Goal: Task Accomplishment & Management: Complete application form

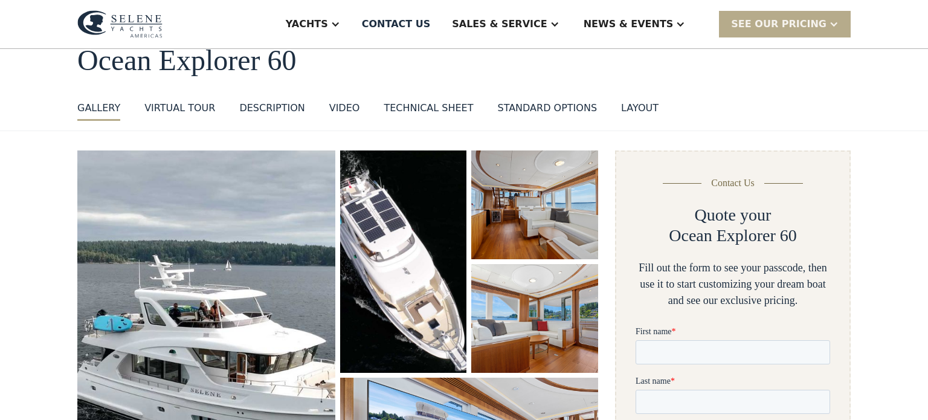
scroll to position [74, 0]
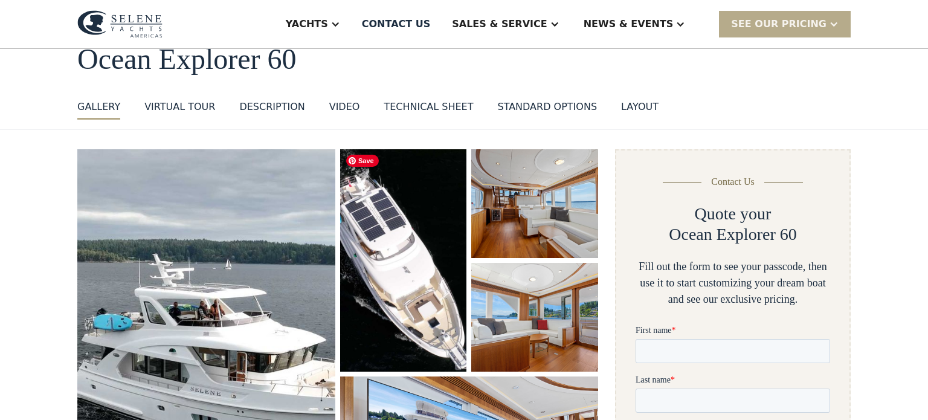
click at [385, 213] on img "open lightbox" at bounding box center [403, 260] width 126 height 222
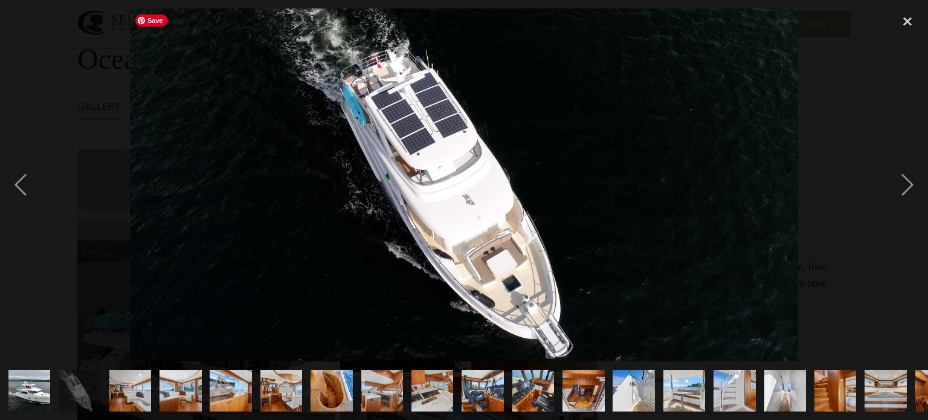
click at [384, 214] on img at bounding box center [464, 184] width 669 height 353
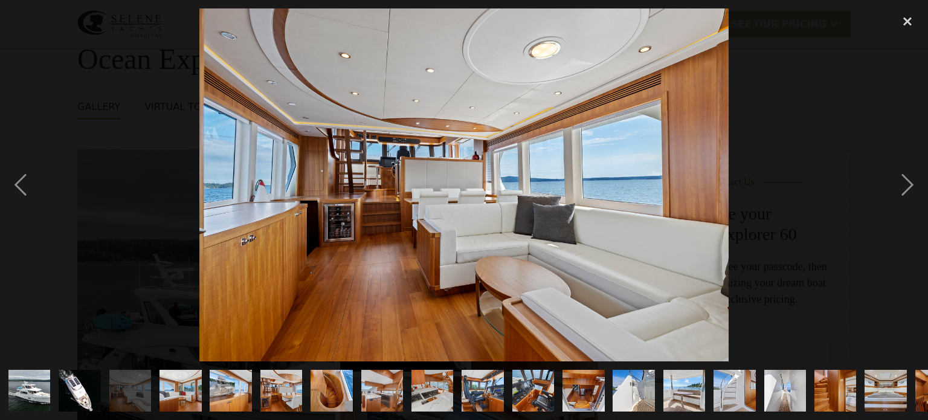
click at [25, 387] on img "show item 1 of 25" at bounding box center [30, 391] width 80 height 42
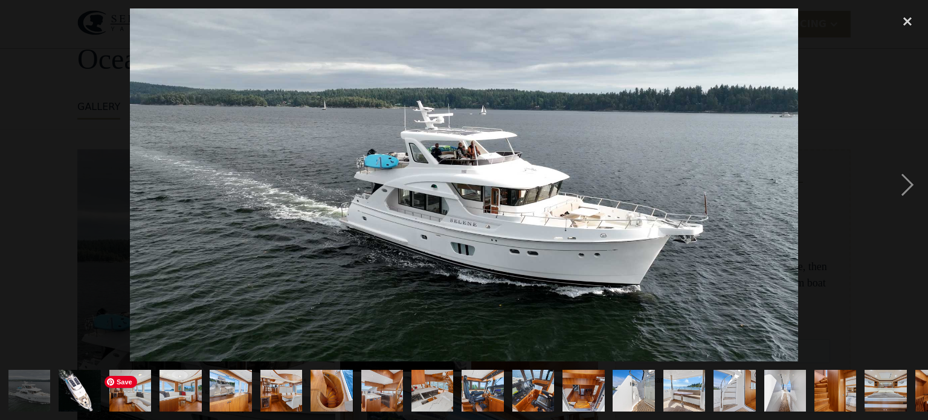
click at [125, 392] on img "show item 3 of 25" at bounding box center [129, 391] width 63 height 42
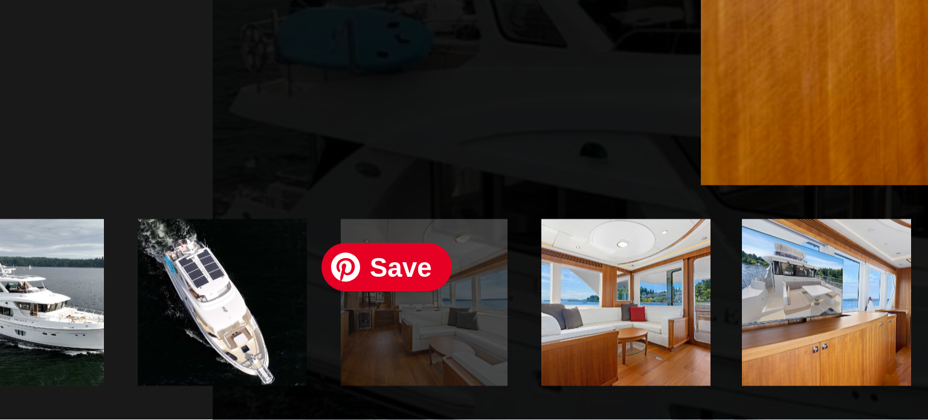
scroll to position [71, 0]
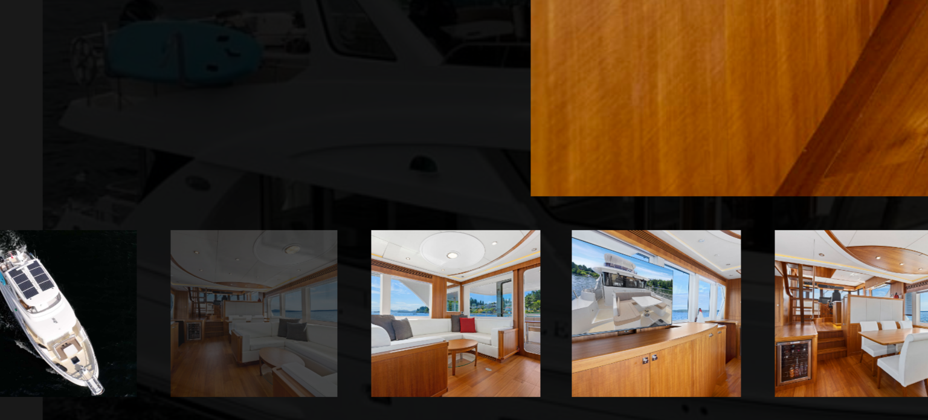
click at [176, 387] on img "show item 4 of 25" at bounding box center [180, 391] width 63 height 42
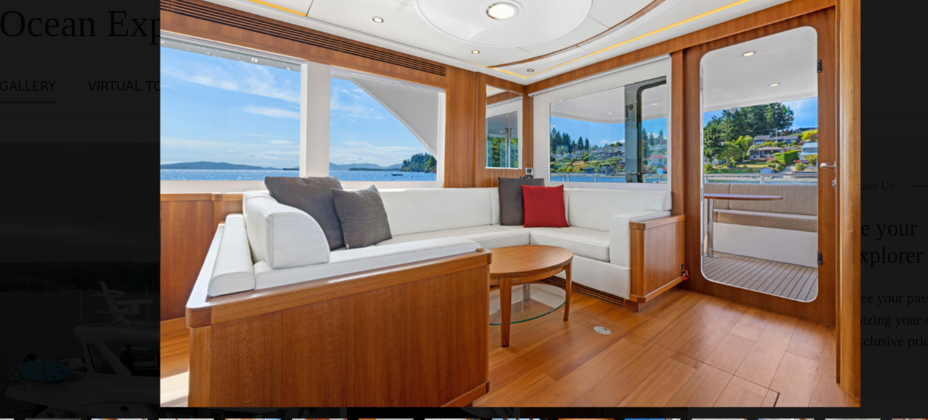
scroll to position [62, 0]
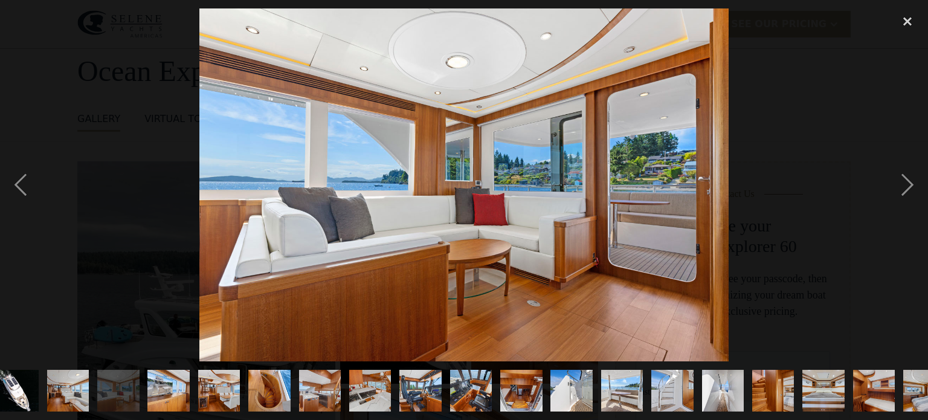
click at [161, 393] on img "show item 5 of 25" at bounding box center [168, 391] width 63 height 42
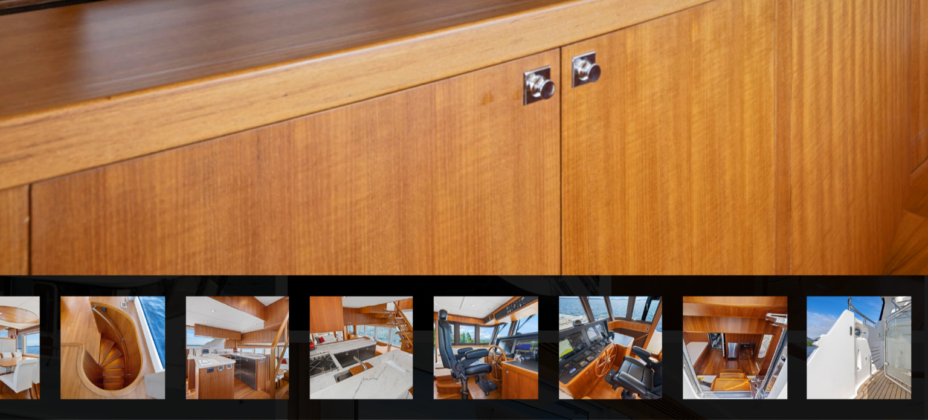
click at [380, 363] on div "show item 9 of 25" at bounding box center [370, 390] width 50 height 59
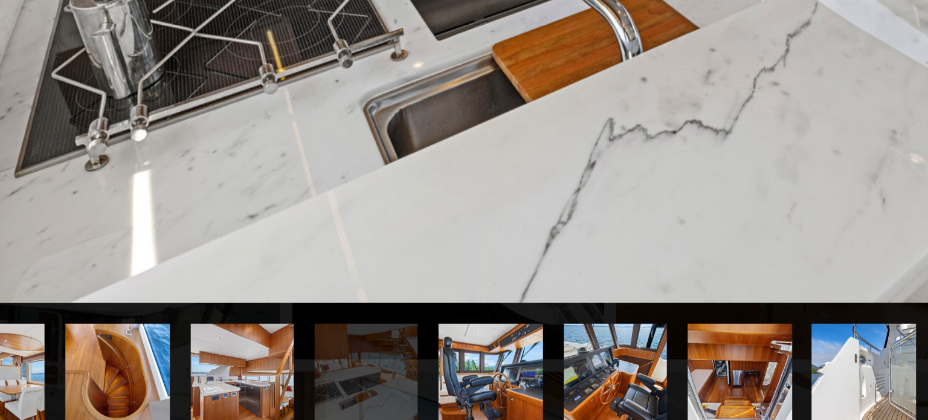
scroll to position [61, 0]
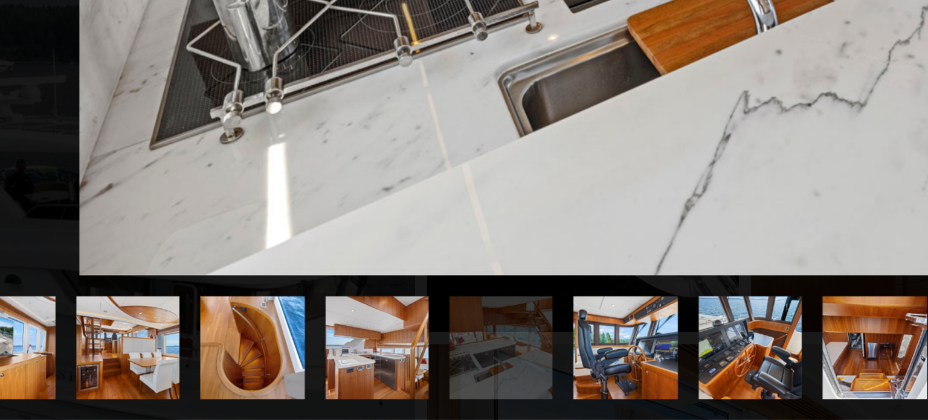
click at [181, 397] on img "show item 5 of 25" at bounding box center [168, 391] width 63 height 42
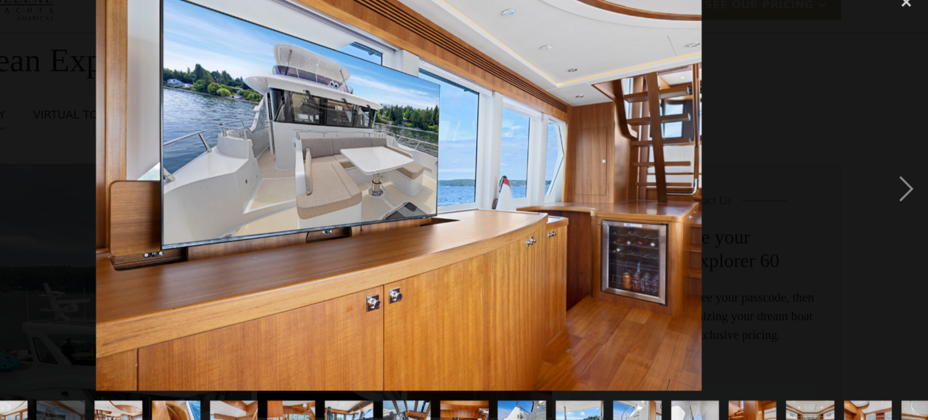
scroll to position [60, 0]
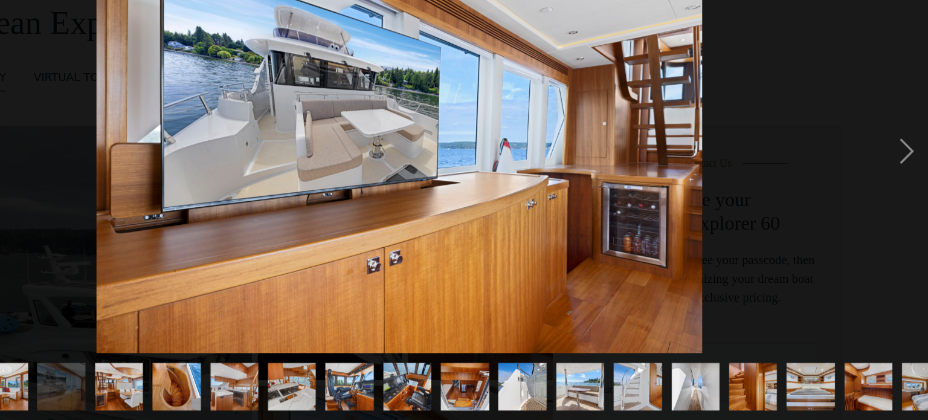
click at [230, 402] on img "show item 6 of 25" at bounding box center [218, 391] width 63 height 42
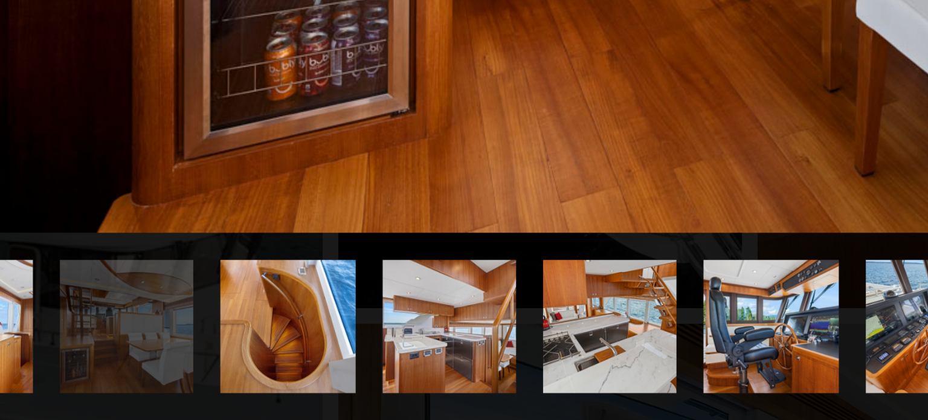
scroll to position [0, 0]
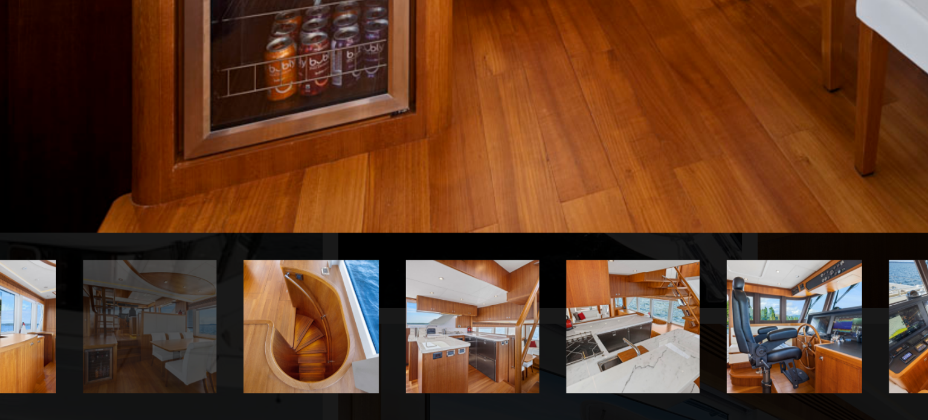
click at [331, 389] on img "show item 7 of 25" at bounding box center [331, 391] width 63 height 42
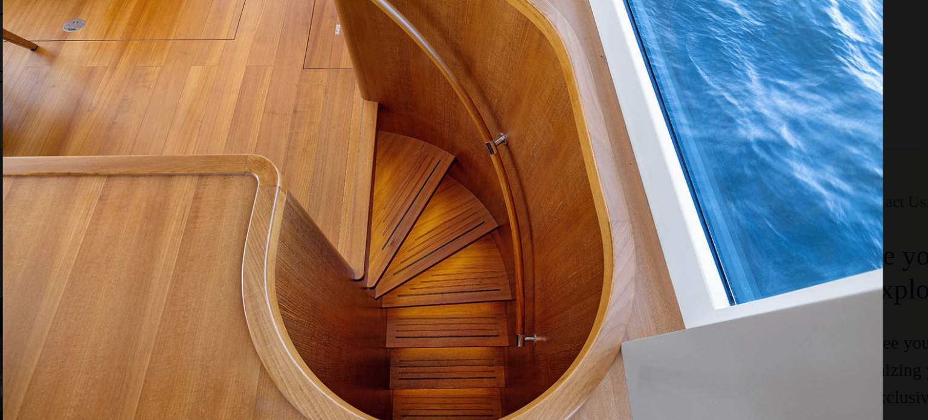
scroll to position [60, 0]
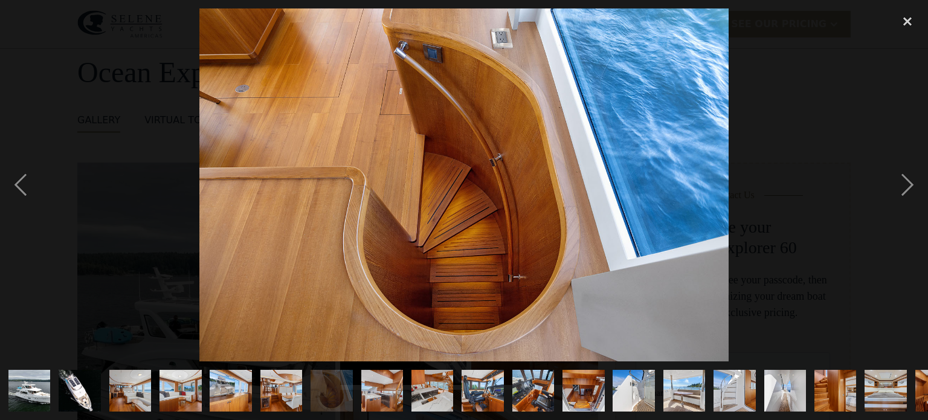
click at [288, 394] on img "show item 6 of 25" at bounding box center [280, 391] width 63 height 42
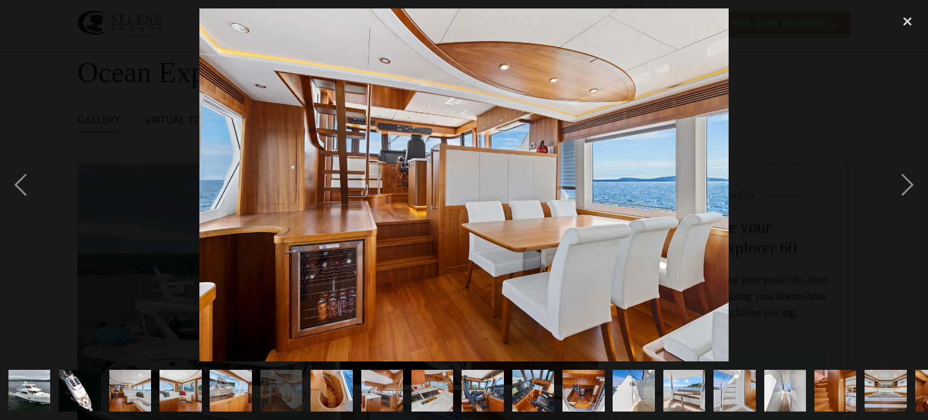
click at [382, 396] on img "show item 8 of 25" at bounding box center [381, 391] width 63 height 42
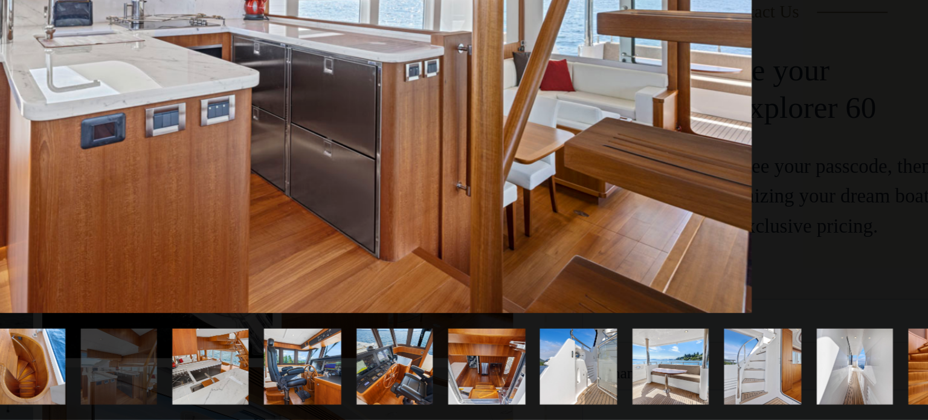
scroll to position [58, 0]
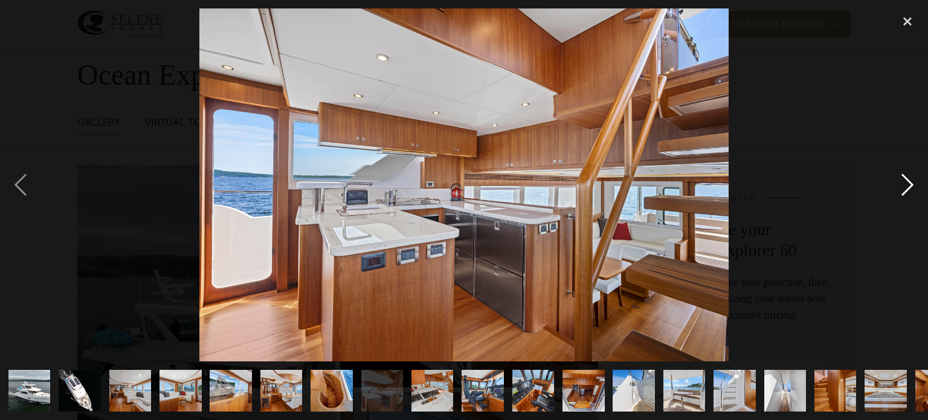
click at [906, 185] on div "next image" at bounding box center [907, 184] width 41 height 353
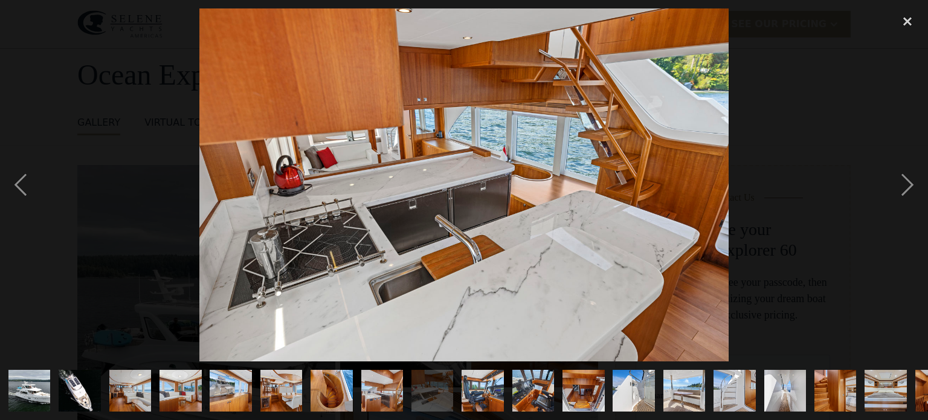
click at [477, 389] on img "show item 10 of 25" at bounding box center [482, 391] width 63 height 42
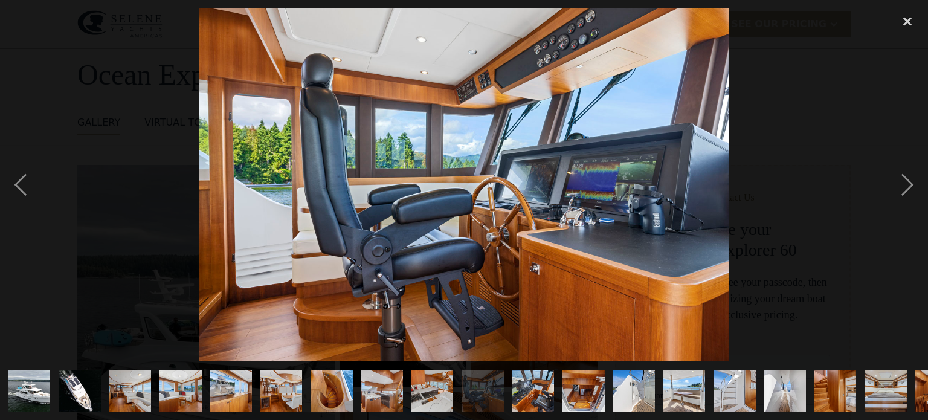
click at [528, 393] on img "show item 11 of 25" at bounding box center [532, 391] width 63 height 42
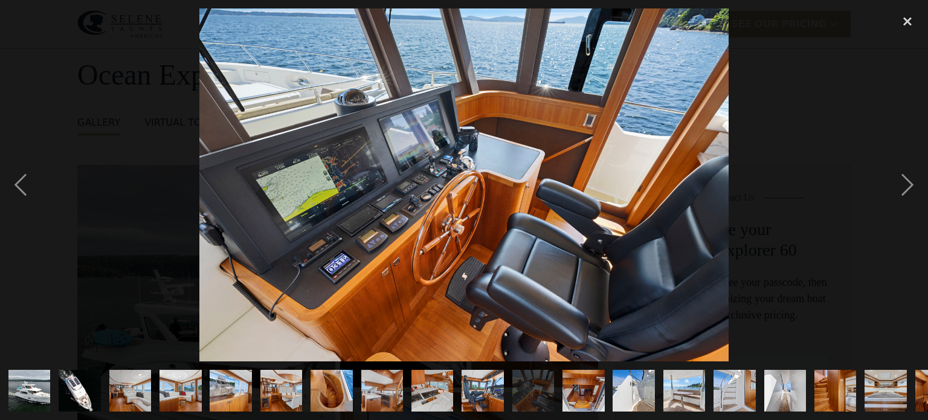
click at [586, 388] on img "show item 12 of 25" at bounding box center [583, 391] width 63 height 42
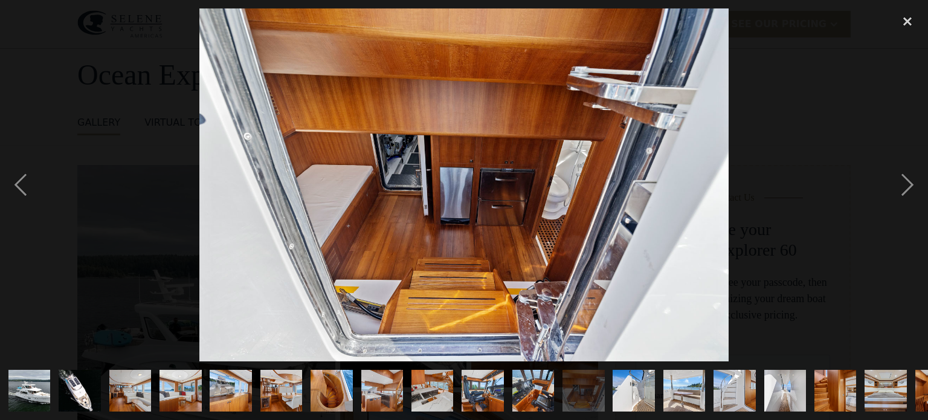
click at [639, 396] on img "show item 13 of 25" at bounding box center [633, 391] width 63 height 42
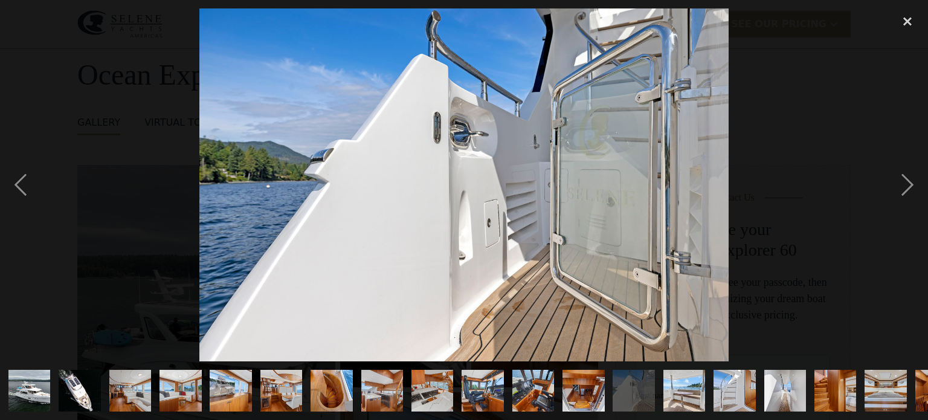
click at [683, 396] on img "show item 14 of 25" at bounding box center [683, 391] width 63 height 42
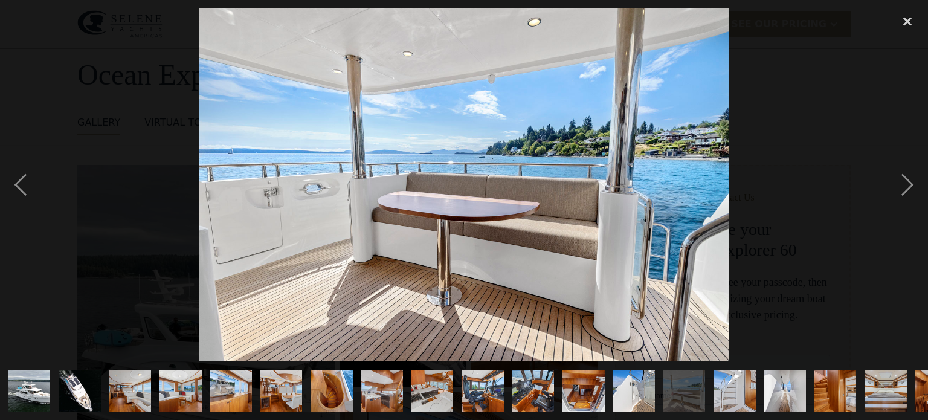
click at [739, 394] on img "show item 15 of 25" at bounding box center [734, 391] width 63 height 42
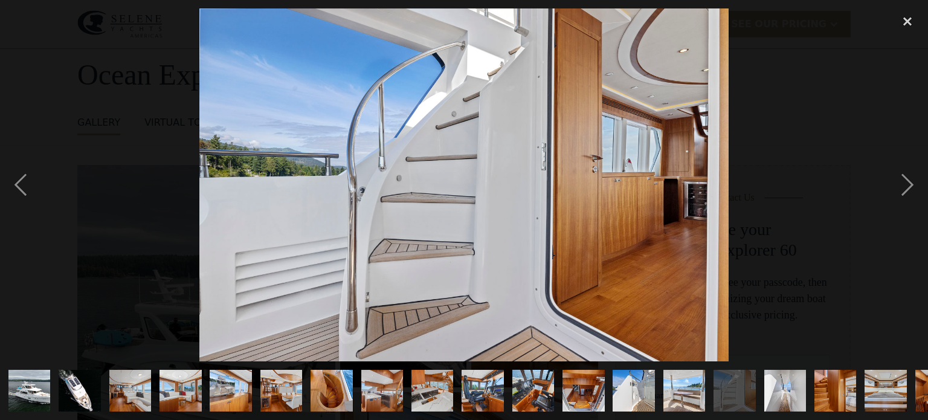
click at [780, 396] on img "show item 16 of 25" at bounding box center [784, 391] width 63 height 42
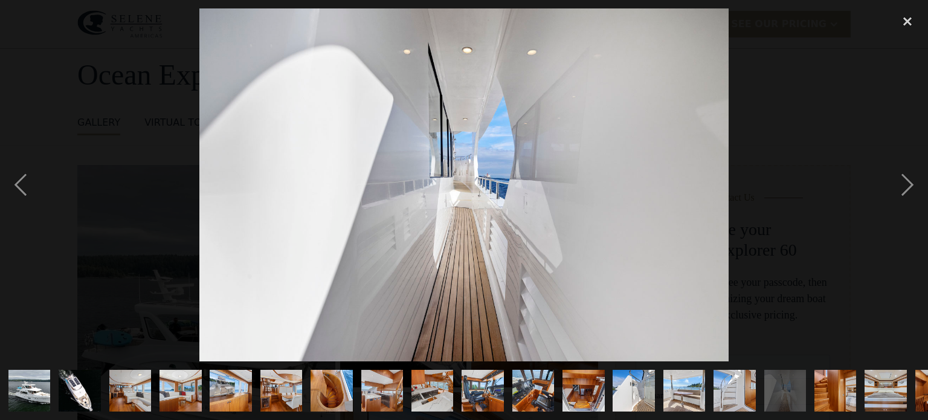
click at [842, 396] on img "show item 17 of 25" at bounding box center [835, 391] width 63 height 42
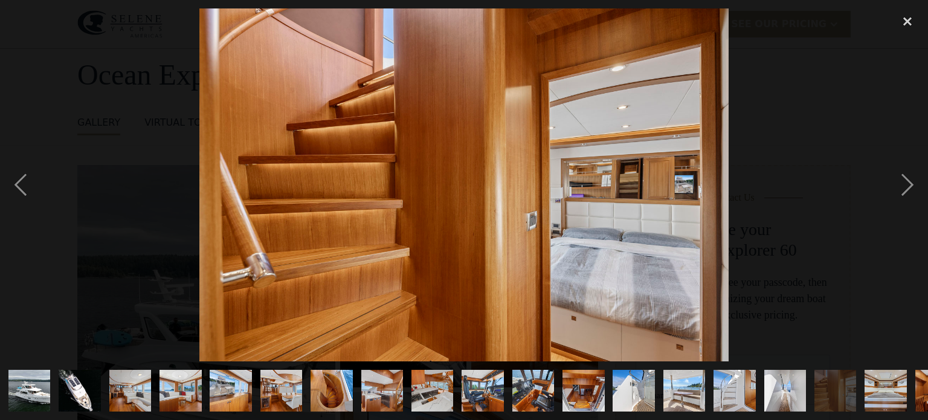
scroll to position [57, 0]
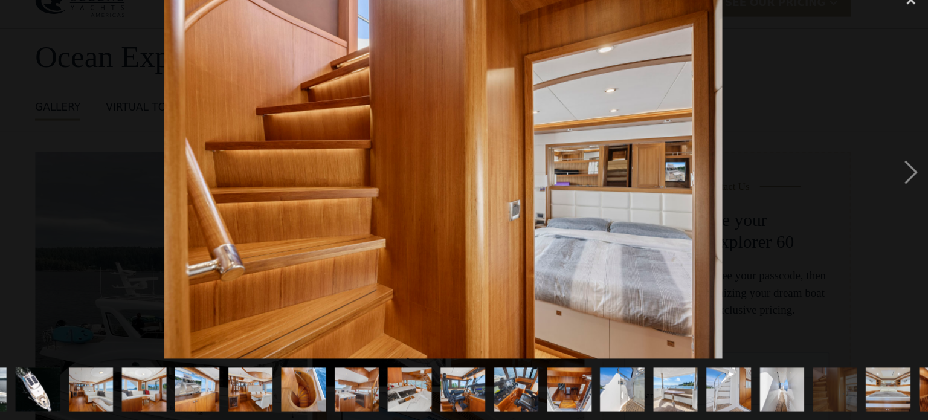
click at [877, 390] on img "show item 18 of 25" at bounding box center [885, 391] width 63 height 42
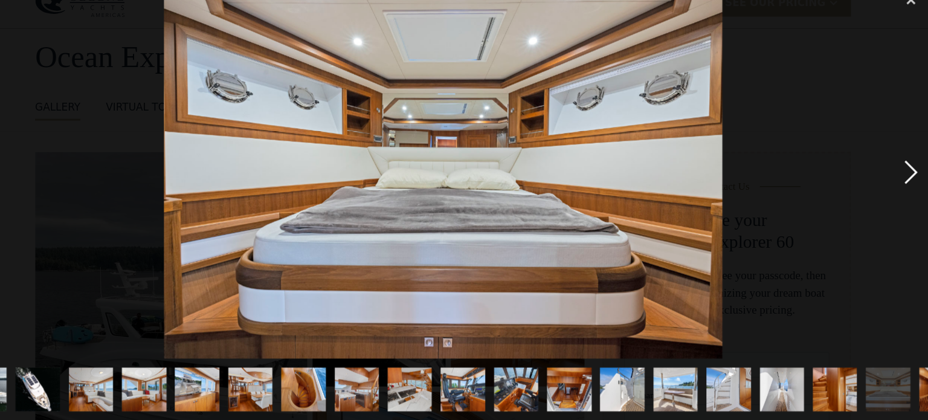
click at [907, 185] on div "next image" at bounding box center [907, 184] width 41 height 353
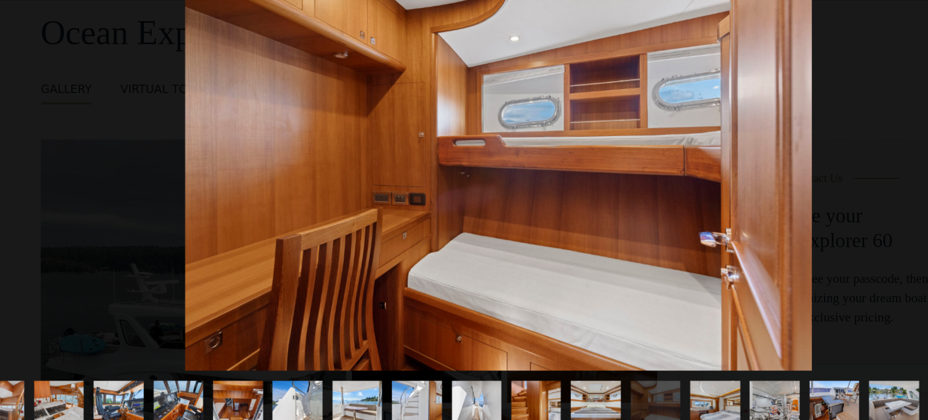
scroll to position [56, 0]
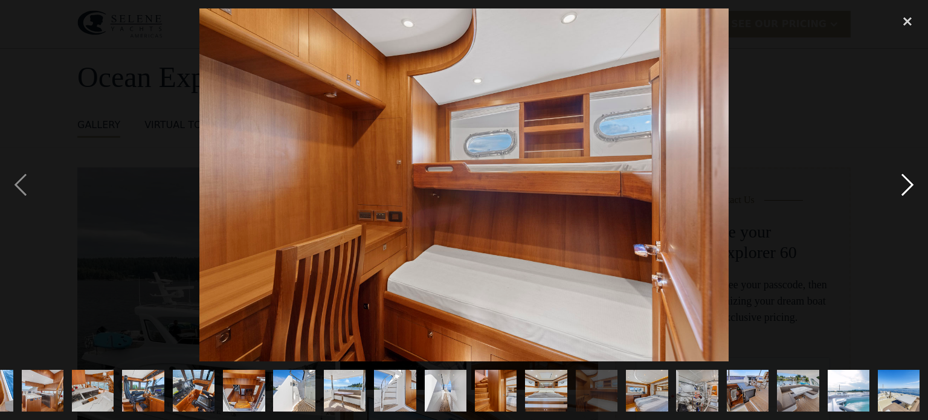
click at [910, 179] on div "next image" at bounding box center [907, 184] width 41 height 353
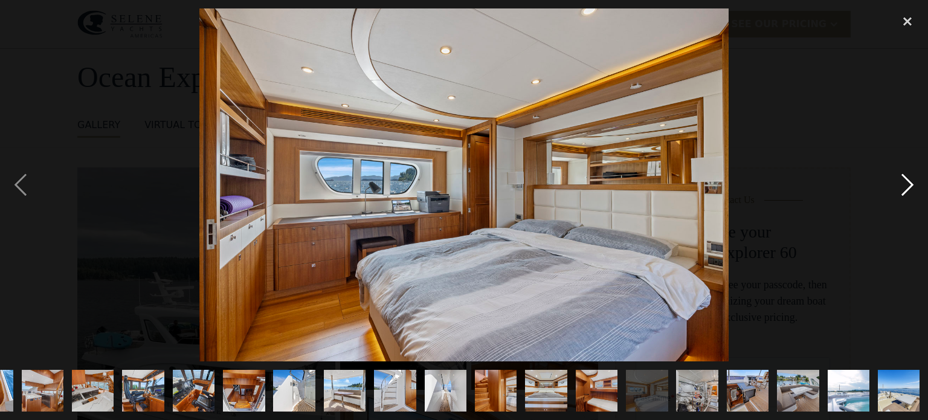
click at [910, 179] on div "next image" at bounding box center [907, 184] width 41 height 353
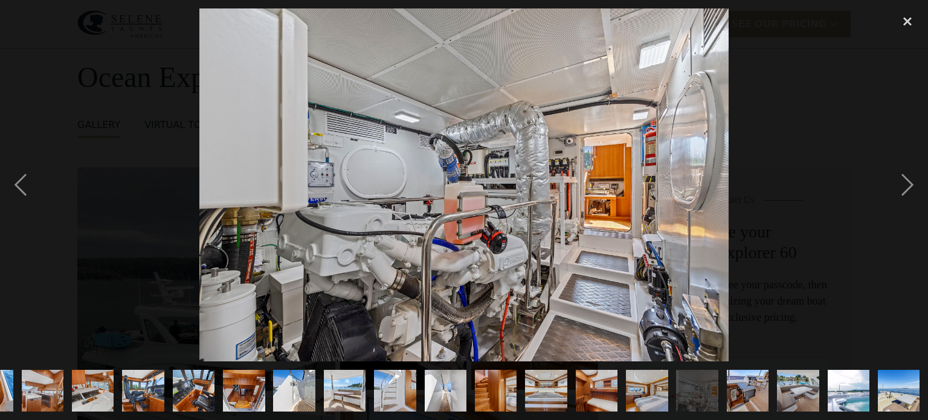
click at [649, 395] on img "show item 20 of 25" at bounding box center [646, 391] width 63 height 42
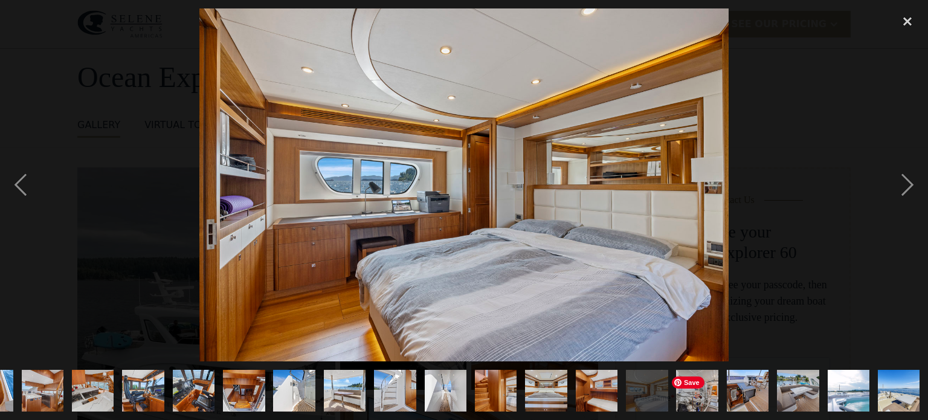
click at [691, 398] on img "show item 21 of 25" at bounding box center [697, 391] width 63 height 42
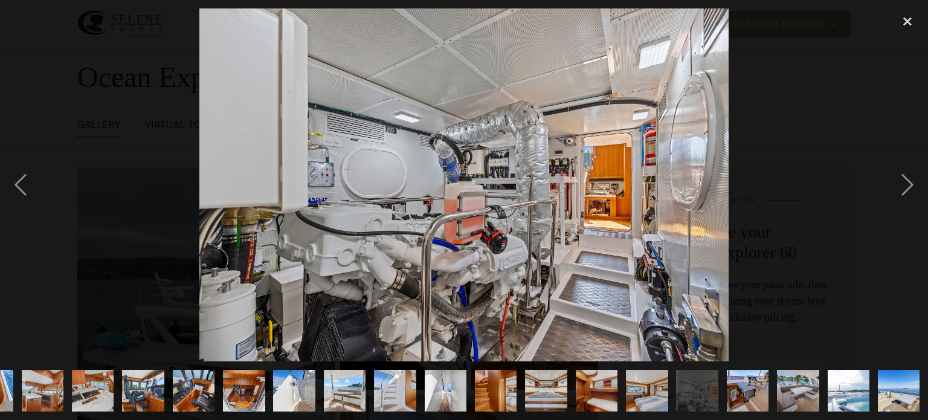
click at [743, 399] on img "show item 22 of 25" at bounding box center [747, 391] width 63 height 42
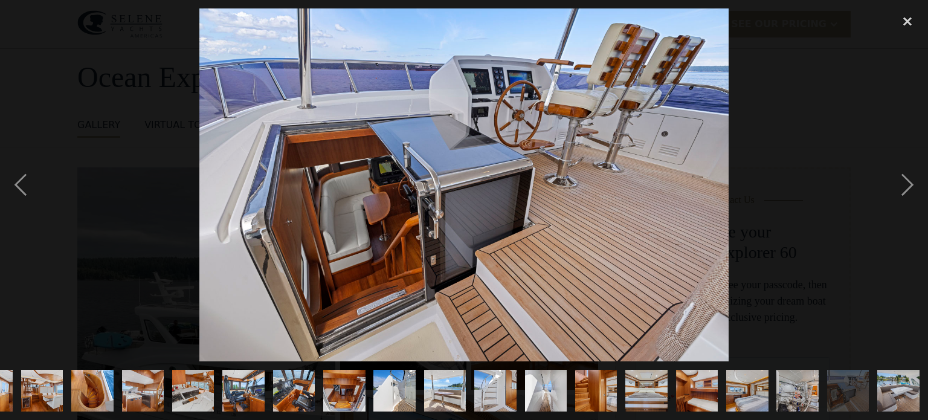
click at [896, 400] on img "show item 23 of 25" at bounding box center [898, 391] width 63 height 42
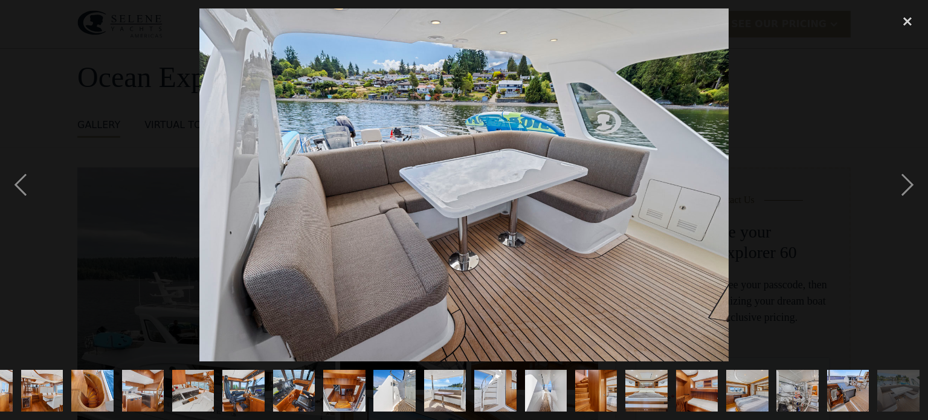
scroll to position [0, 340]
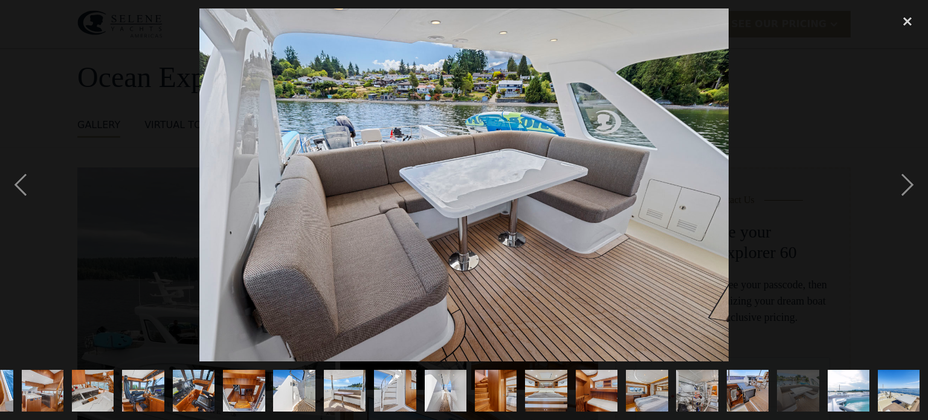
click at [850, 388] on img "show item 24 of 25" at bounding box center [848, 391] width 63 height 42
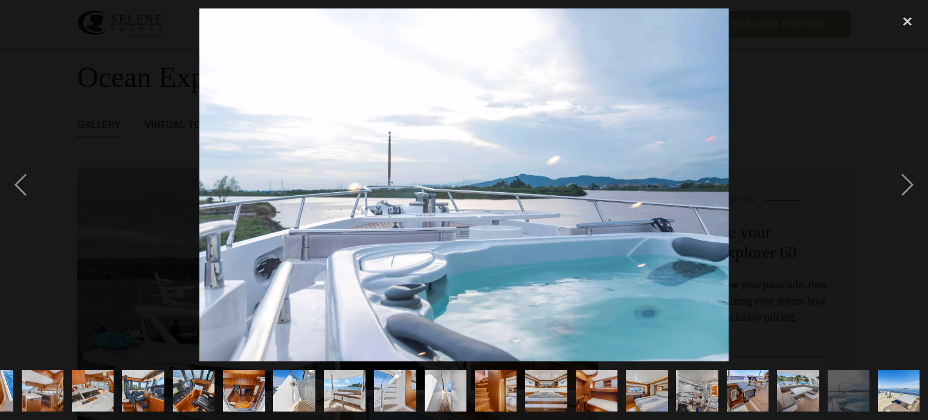
click at [896, 391] on img "show item 25 of 25" at bounding box center [898, 391] width 63 height 42
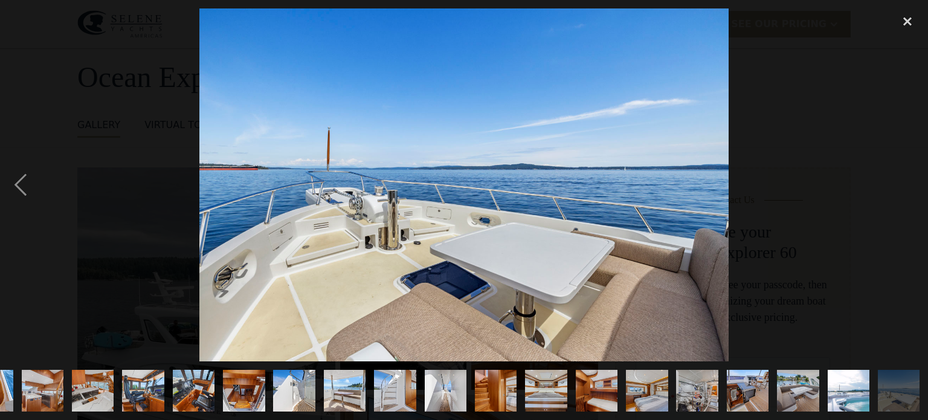
click at [848, 397] on img "show item 24 of 25" at bounding box center [848, 391] width 63 height 42
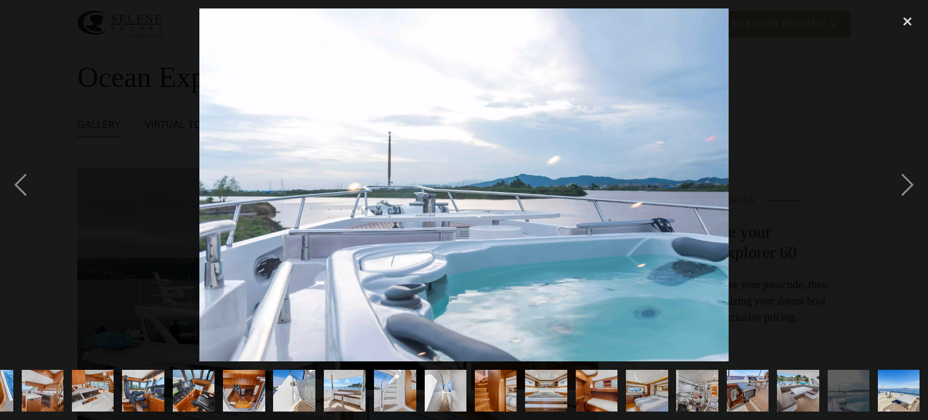
click at [902, 391] on img "show item 25 of 25" at bounding box center [898, 391] width 63 height 42
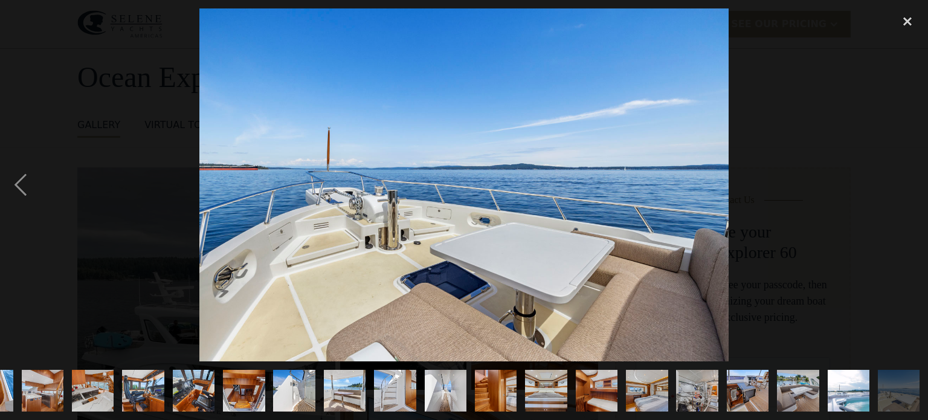
click at [850, 397] on img "show item 24 of 25" at bounding box center [848, 391] width 63 height 42
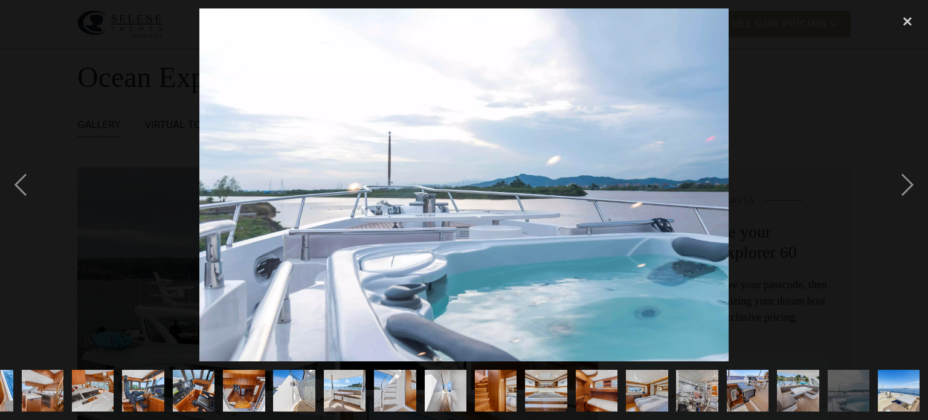
click at [893, 393] on img "show item 25 of 25" at bounding box center [898, 391] width 63 height 42
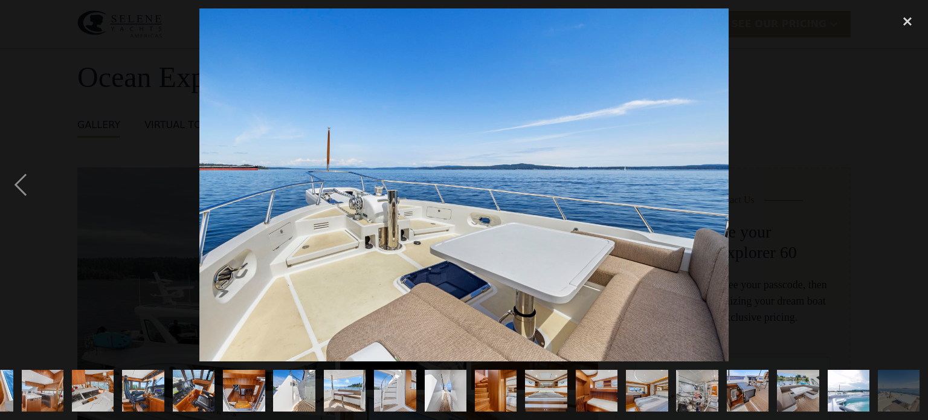
click at [847, 393] on img "show item 24 of 25" at bounding box center [848, 391] width 63 height 42
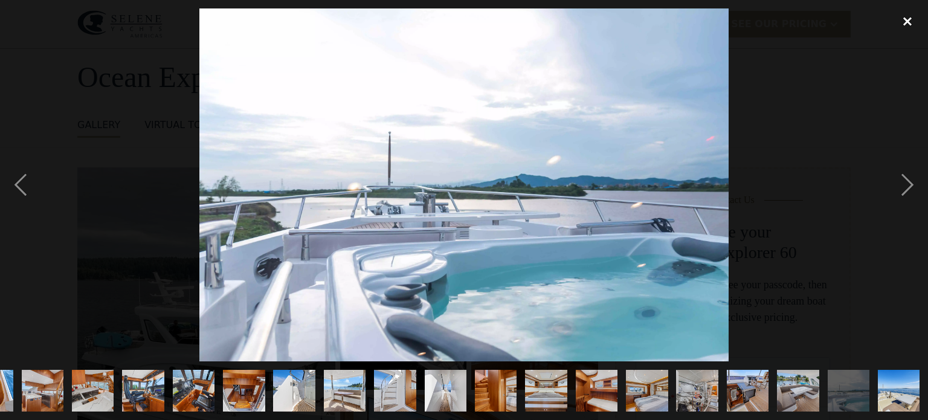
click at [907, 24] on div "close lightbox" at bounding box center [907, 21] width 41 height 27
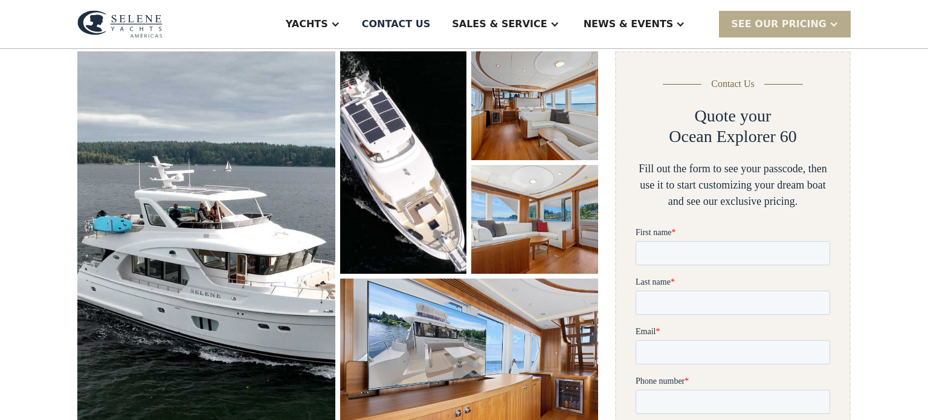
scroll to position [172, 0]
click at [669, 255] on input "First name *" at bounding box center [732, 253] width 194 height 24
type input "*********"
type input "****"
type input "**********"
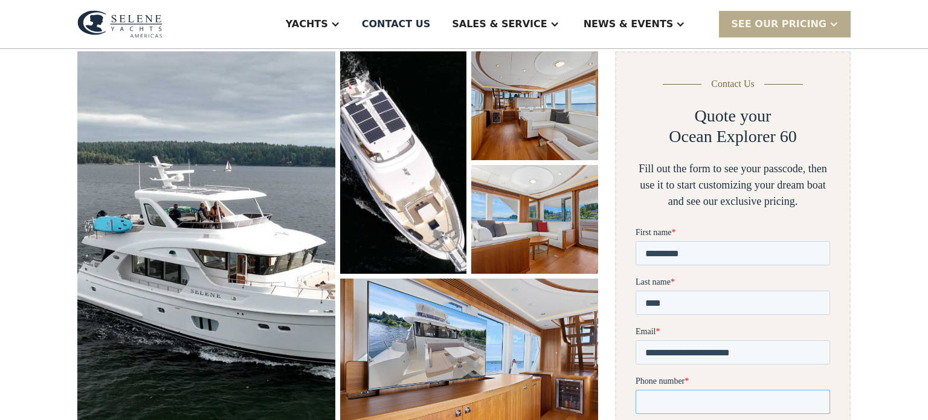
type input "**********"
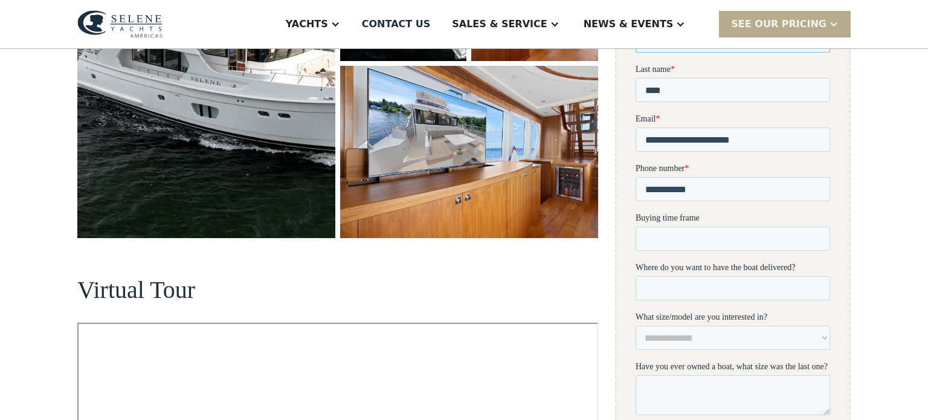
scroll to position [385, 0]
click at [647, 237] on input "Buying time frame" at bounding box center [732, 238] width 194 height 24
type input "*"
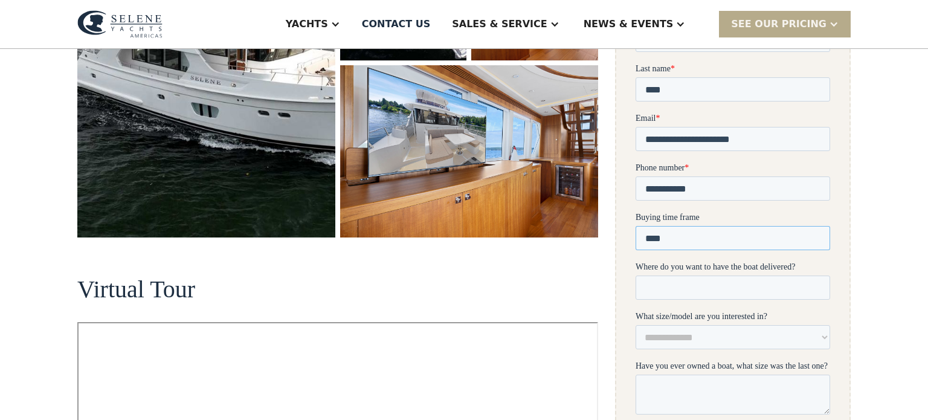
type input "****"
click at [652, 286] on input "Where do you want to have the boat delivered?" at bounding box center [732, 287] width 194 height 24
type input "*"
type input "******"
click at [656, 339] on select "**********" at bounding box center [732, 337] width 194 height 24
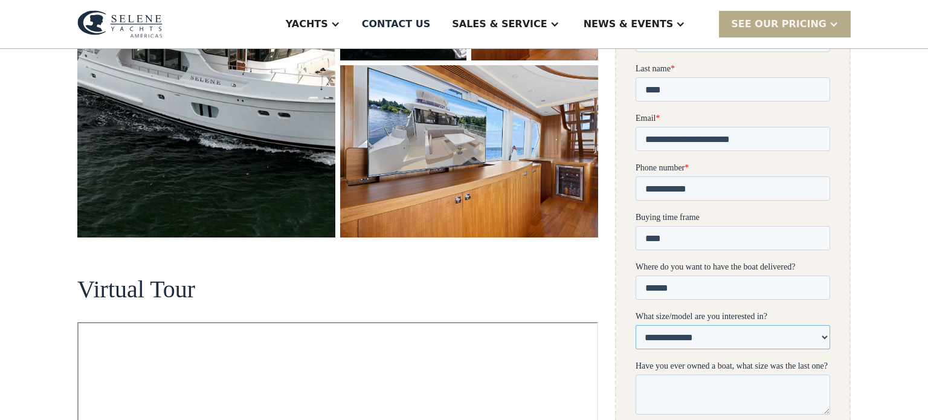
select select "********"
click at [635, 325] on select "**********" at bounding box center [732, 337] width 194 height 24
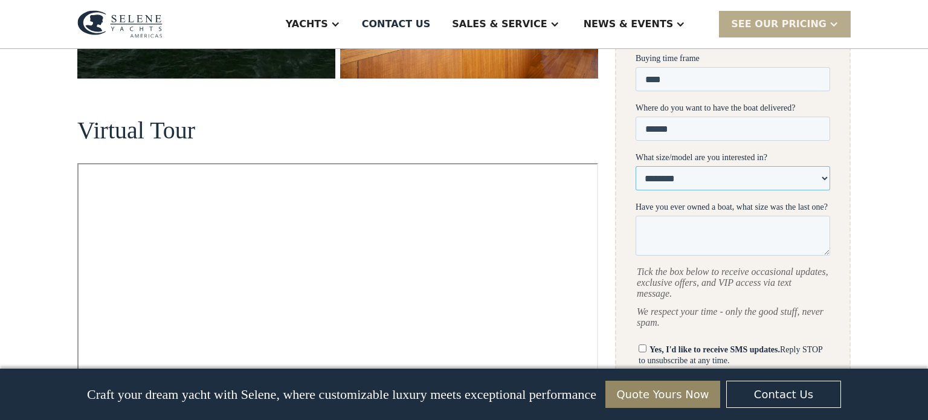
scroll to position [548, 0]
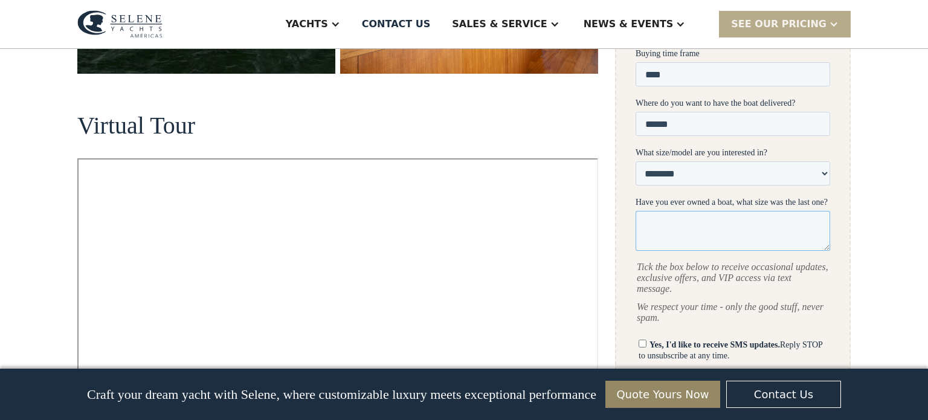
click at [672, 234] on textarea "Have you ever owned a boat, what size was the last one?" at bounding box center [732, 231] width 194 height 40
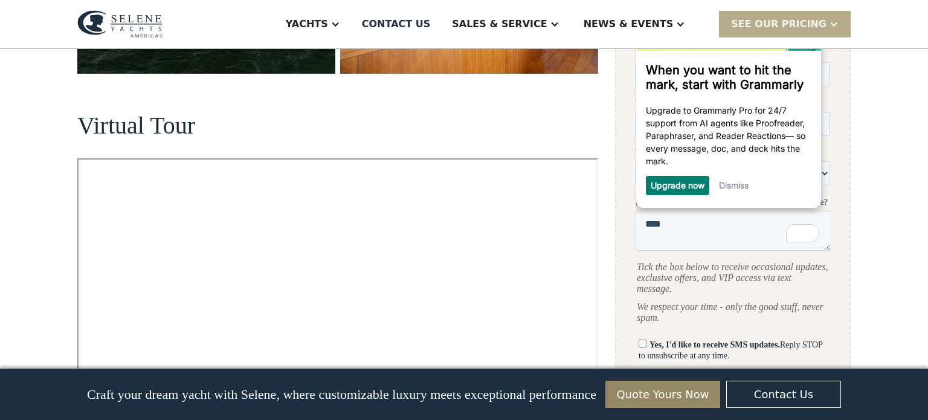
click at [725, 188] on link "Dismiss" at bounding box center [733, 185] width 30 height 10
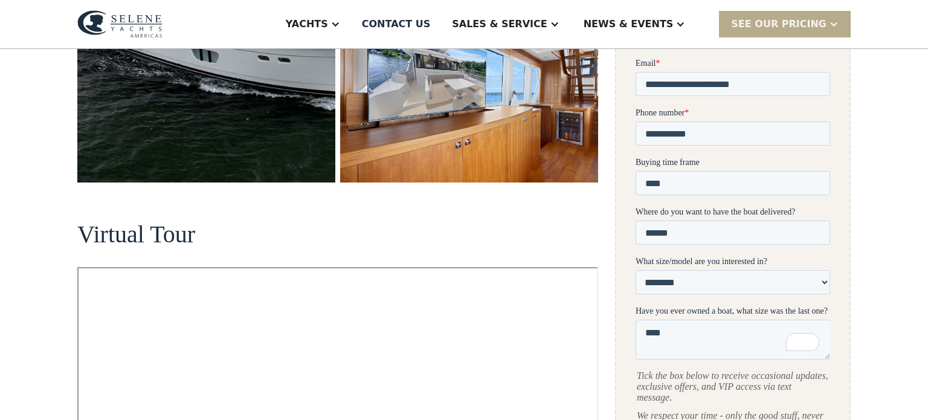
scroll to position [445, 0]
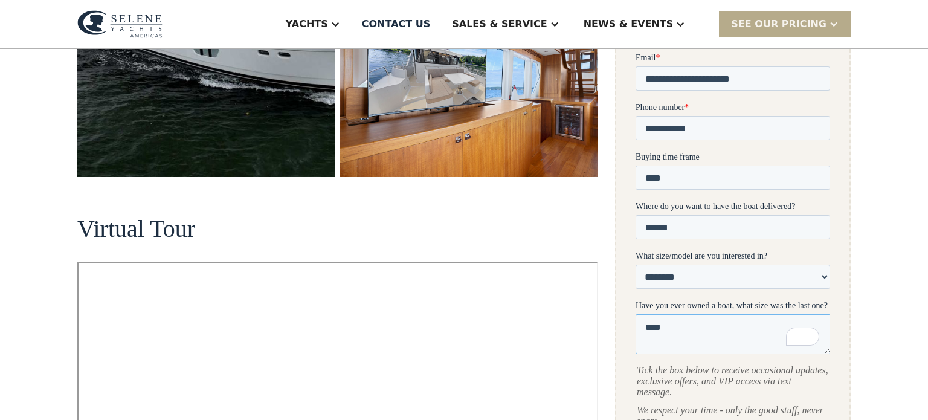
click at [661, 326] on textarea "****" at bounding box center [732, 335] width 195 height 40
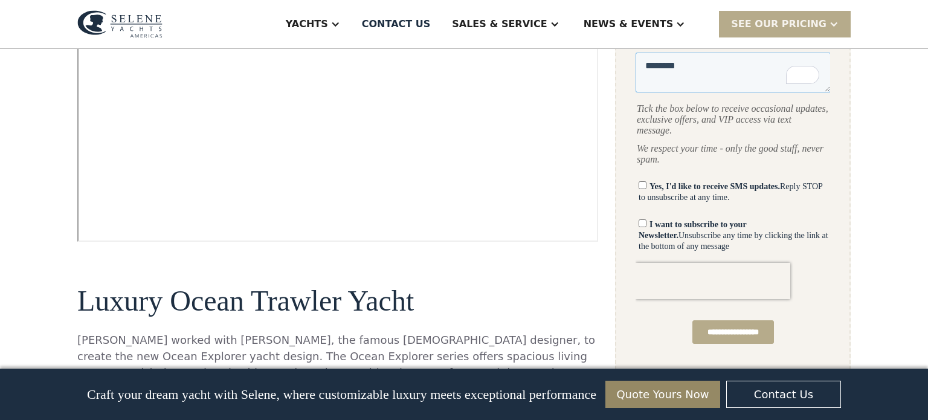
scroll to position [708, 0]
type textarea "********"
click at [717, 320] on input "**********" at bounding box center [733, 331] width 82 height 24
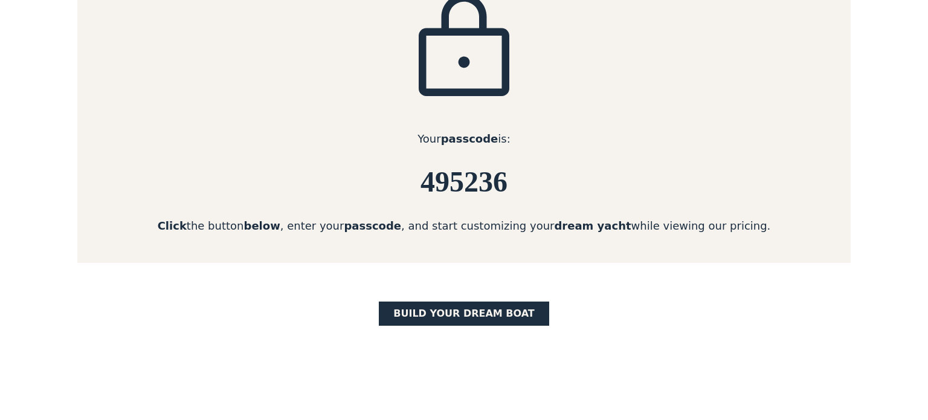
scroll to position [228, 0]
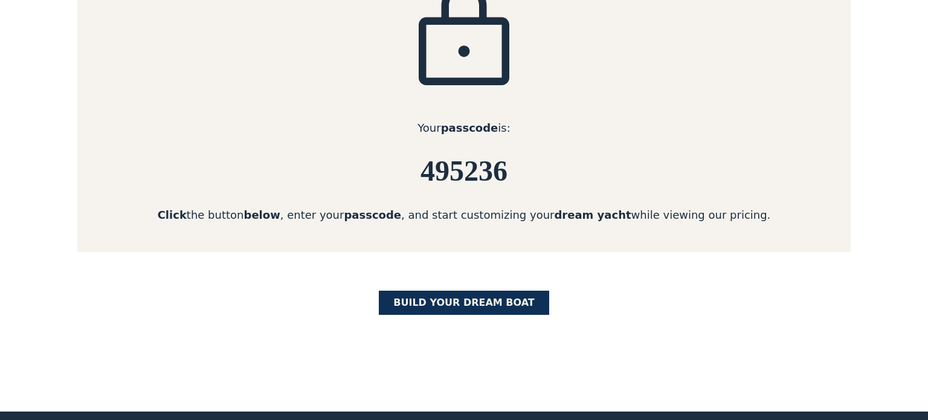
click at [481, 299] on link "BUILD yOUR dream boat" at bounding box center [464, 303] width 170 height 24
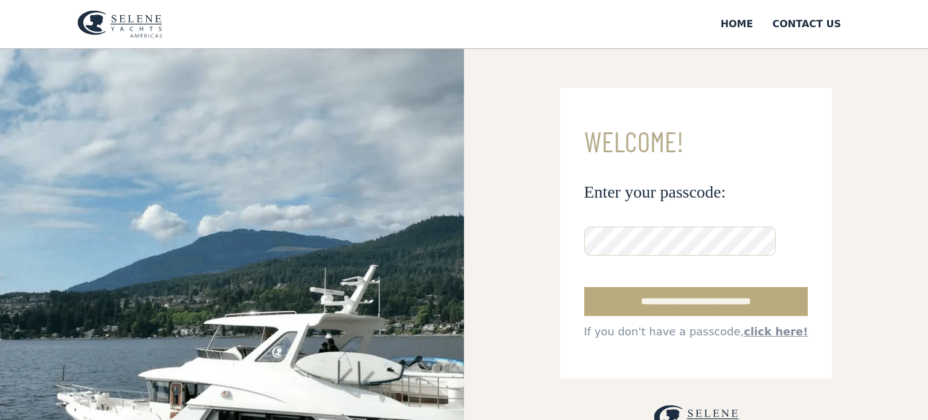
click at [747, 304] on input "**********" at bounding box center [696, 301] width 224 height 29
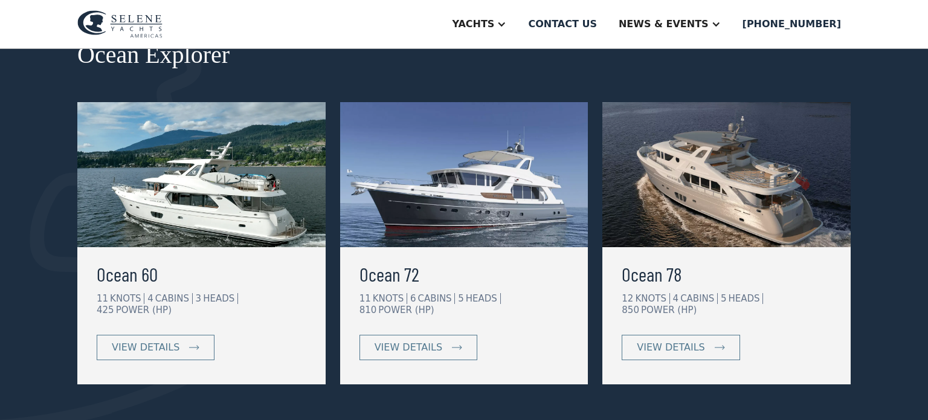
scroll to position [207, 0]
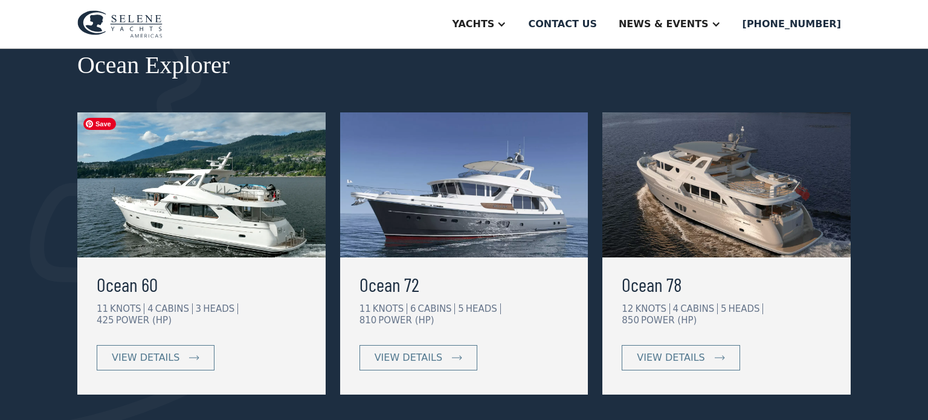
click at [194, 239] on img at bounding box center [201, 184] width 248 height 145
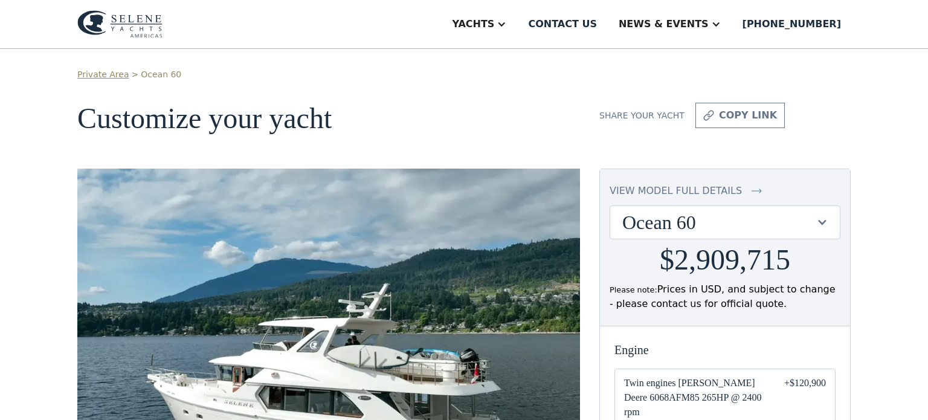
click at [823, 222] on div at bounding box center [821, 221] width 11 height 11
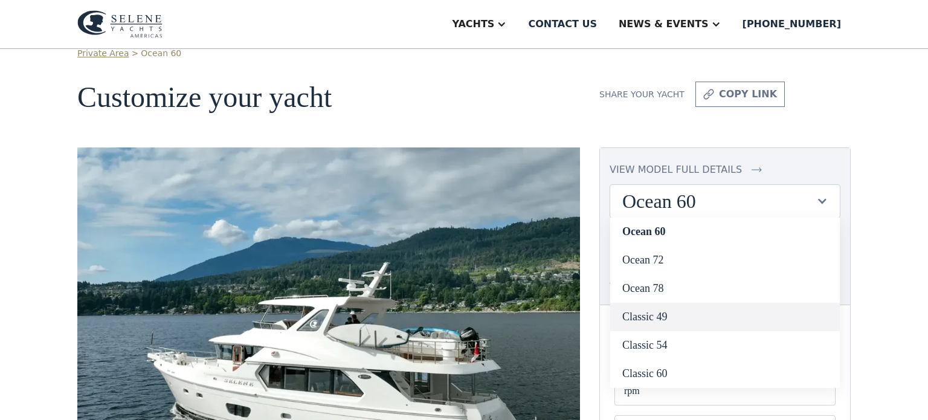
scroll to position [20, 0]
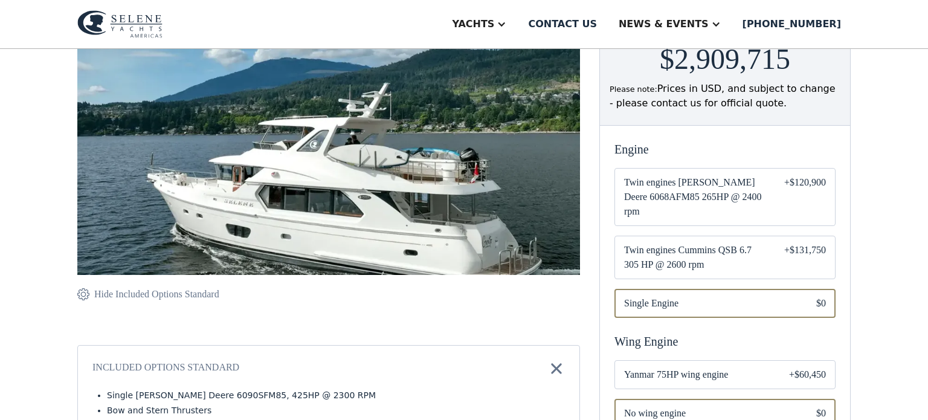
scroll to position [201, 0]
click at [751, 190] on span "Twin engines [PERSON_NAME] Deere 6068AFM85 265HP @ 2400 rpm" at bounding box center [694, 196] width 141 height 43
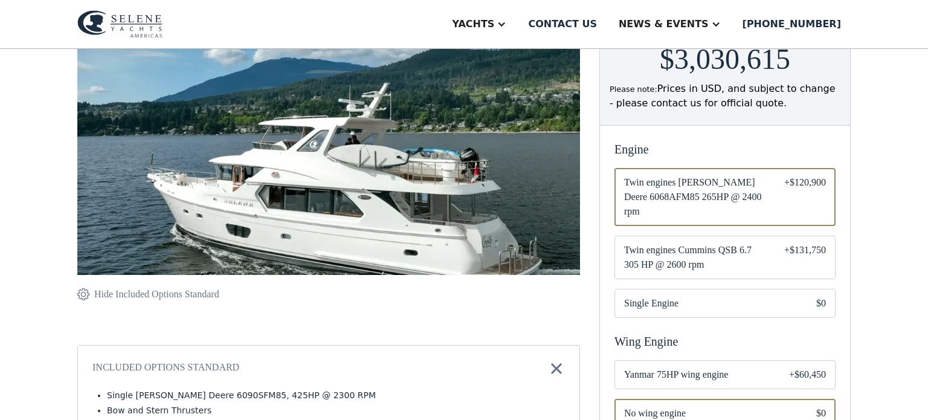
click at [730, 243] on span "Twin engines Cummins QSB 6.7 305 HP @ 2600 rpm" at bounding box center [694, 257] width 141 height 29
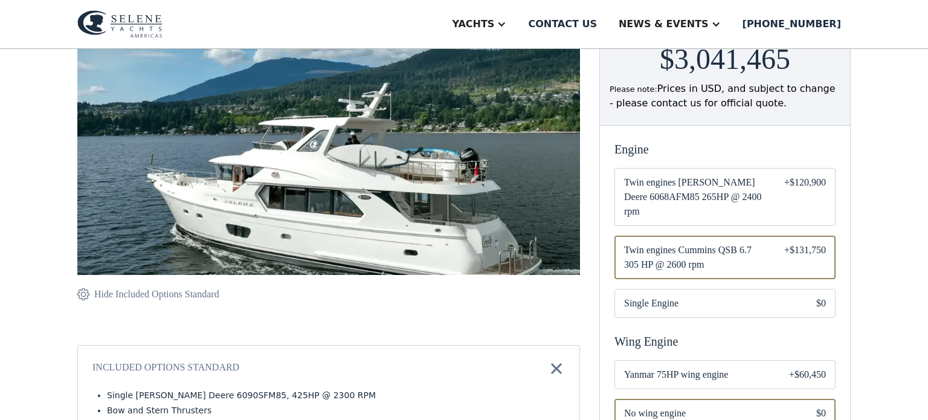
click at [730, 243] on span "Twin engines Cummins QSB 6.7 305 HP @ 2600 rpm" at bounding box center [694, 257] width 141 height 29
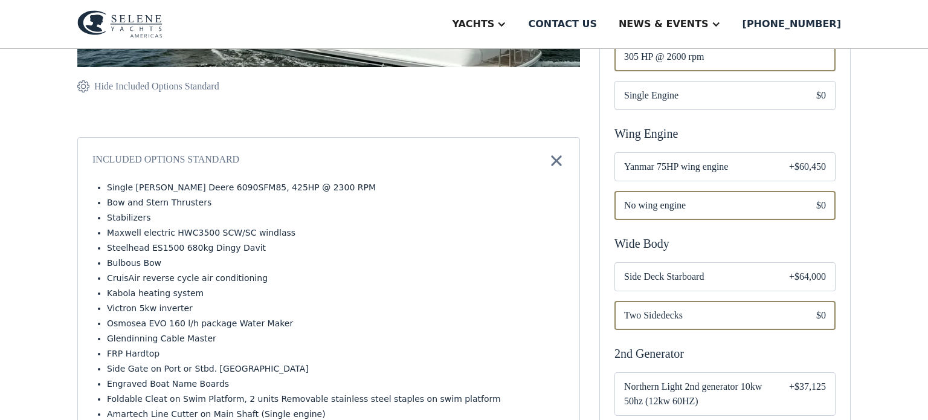
scroll to position [409, 0]
click at [734, 159] on span "Yanmar 75HP wing engine" at bounding box center [697, 166] width 146 height 14
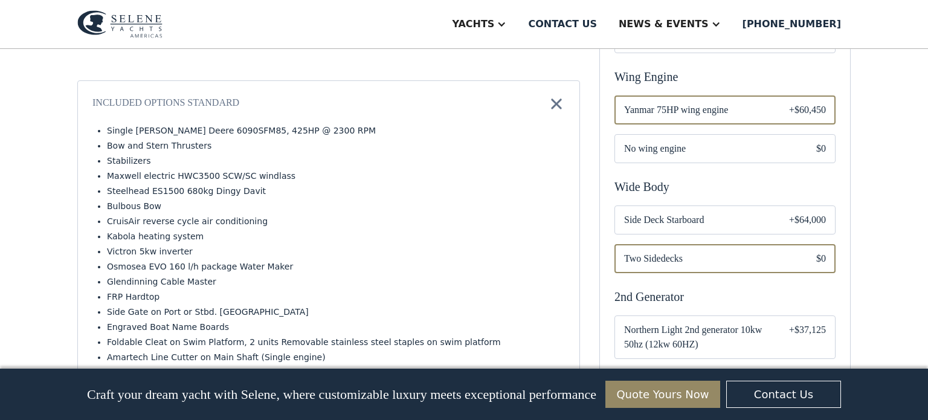
scroll to position [498, 0]
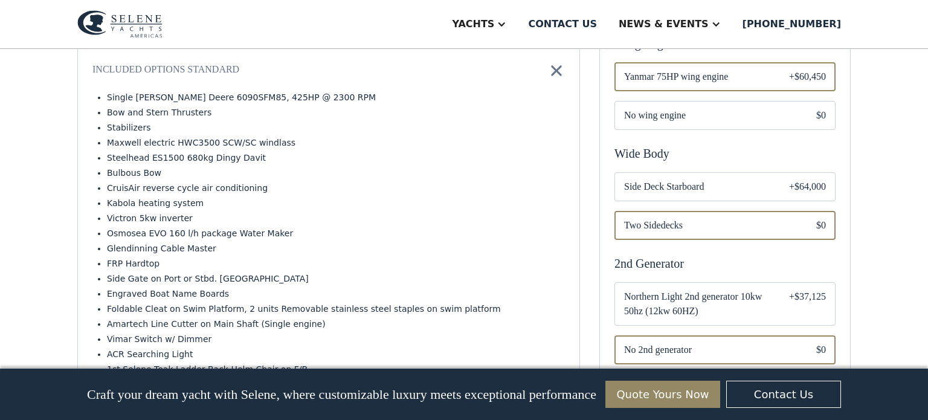
click at [721, 179] on span "Side Deck Starboard" at bounding box center [697, 186] width 146 height 14
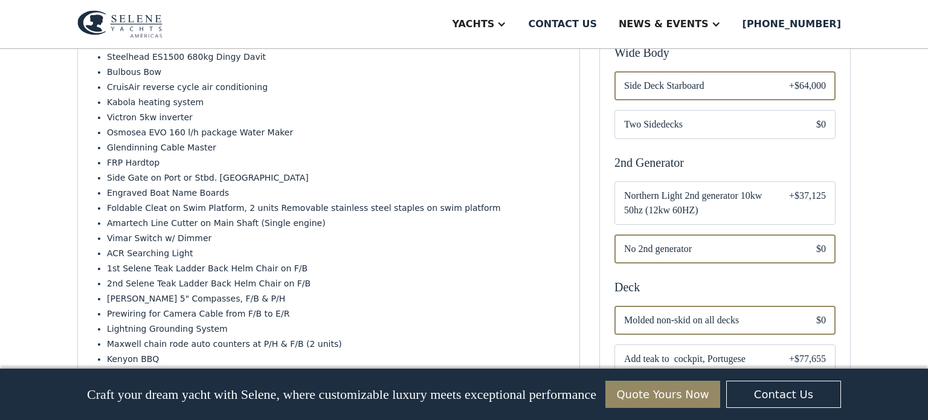
scroll to position [603, 0]
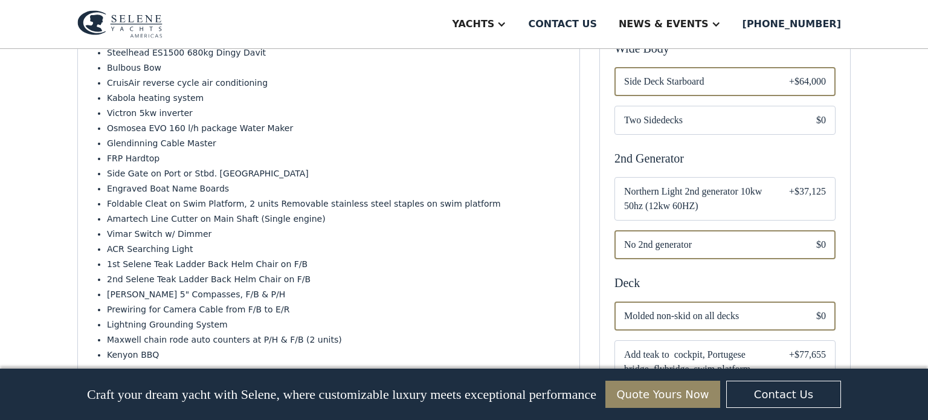
click at [720, 187] on span "Northern Light 2nd generator 10kw 50hz (12kw 60HZ)" at bounding box center [697, 198] width 146 height 29
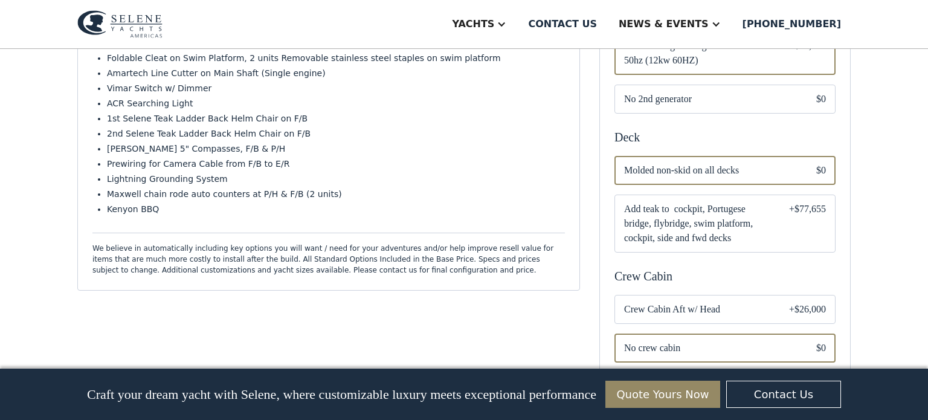
scroll to position [750, 0]
click at [704, 216] on span "Add teak to cockpit, Portugese bridge, flybridge, swim platform, cockpit, side …" at bounding box center [697, 222] width 146 height 43
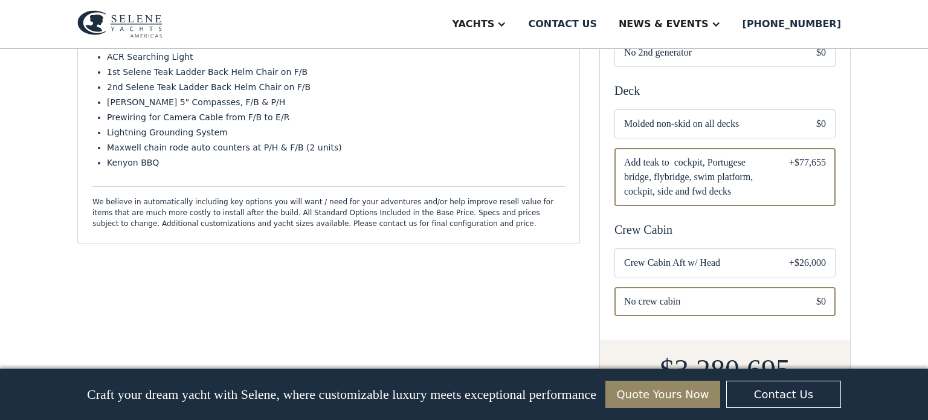
scroll to position [872, 0]
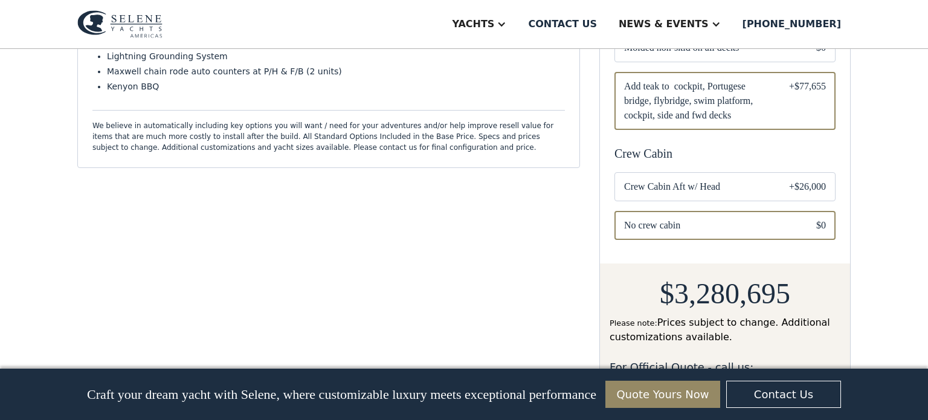
click at [735, 179] on span "Crew Cabin Aft w/ Head" at bounding box center [697, 186] width 146 height 14
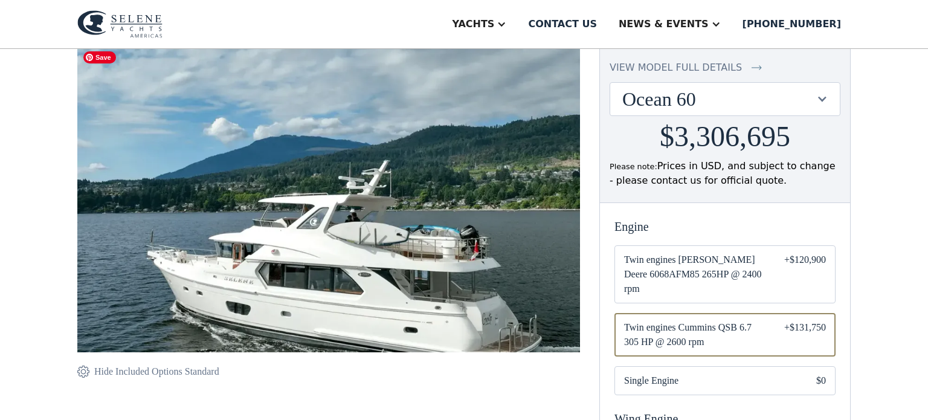
scroll to position [120, 0]
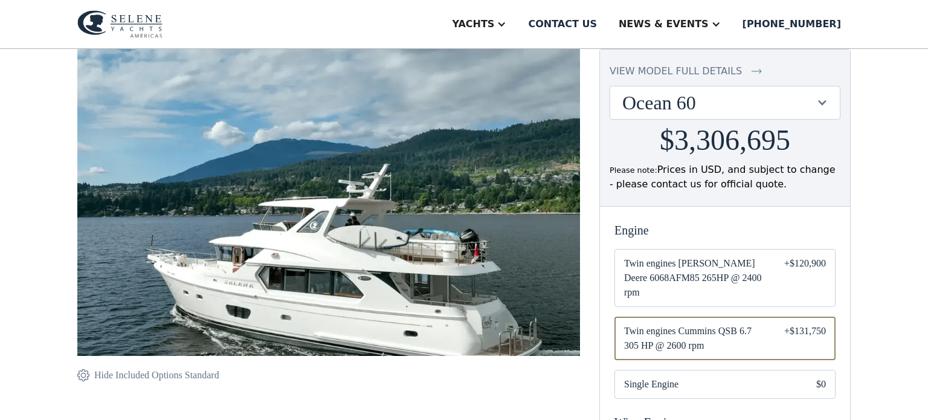
click at [820, 102] on div at bounding box center [821, 102] width 11 height 11
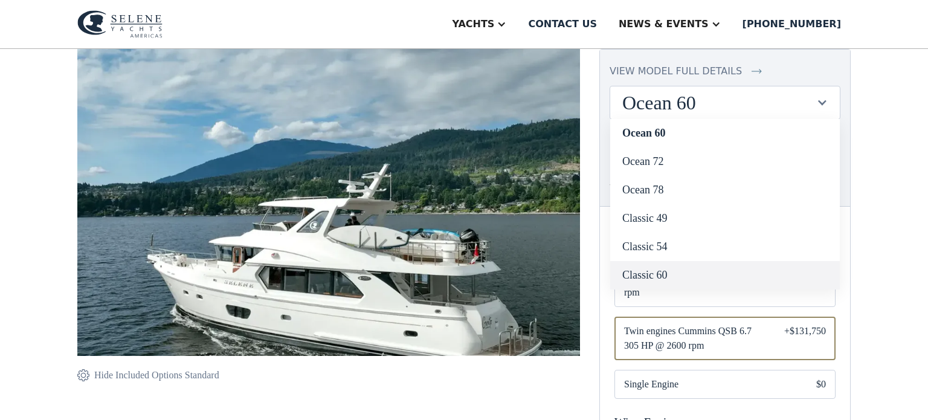
click at [631, 273] on link "Classic 60" at bounding box center [725, 275] width 230 height 28
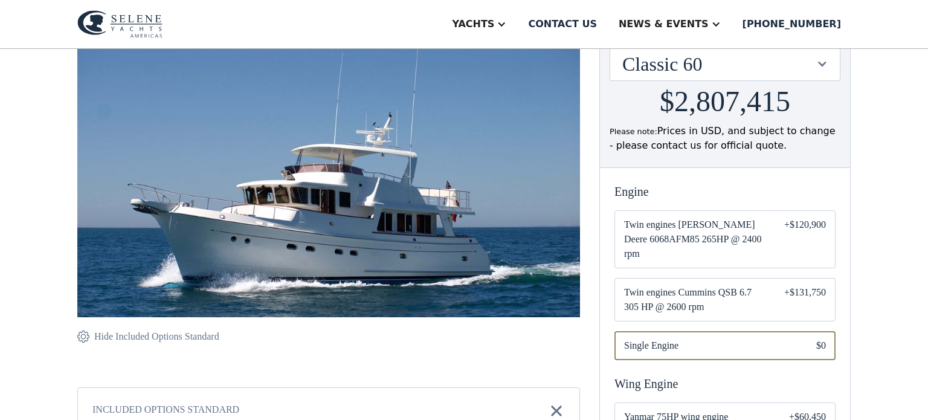
scroll to position [159, 0]
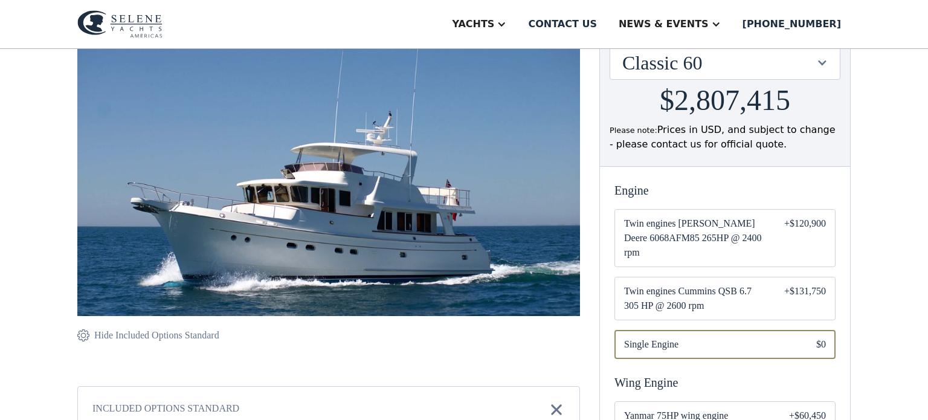
click at [678, 284] on span "Twin engines Cummins QSB 6.7 305 HP @ 2600 rpm" at bounding box center [694, 298] width 141 height 29
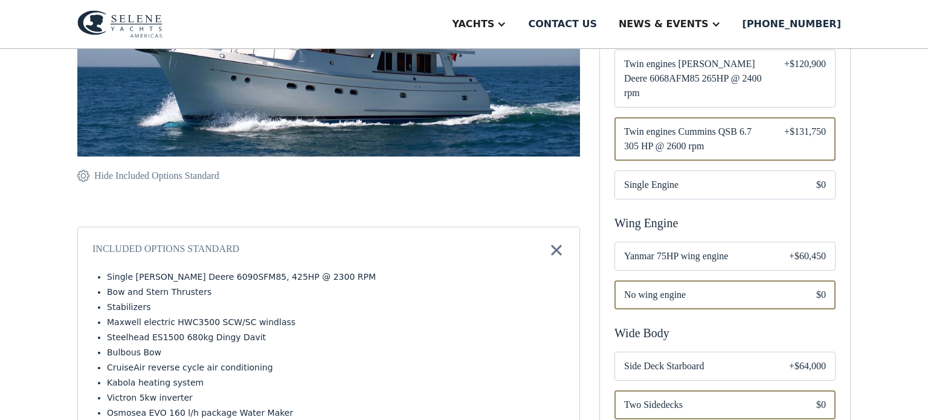
scroll to position [329, 0]
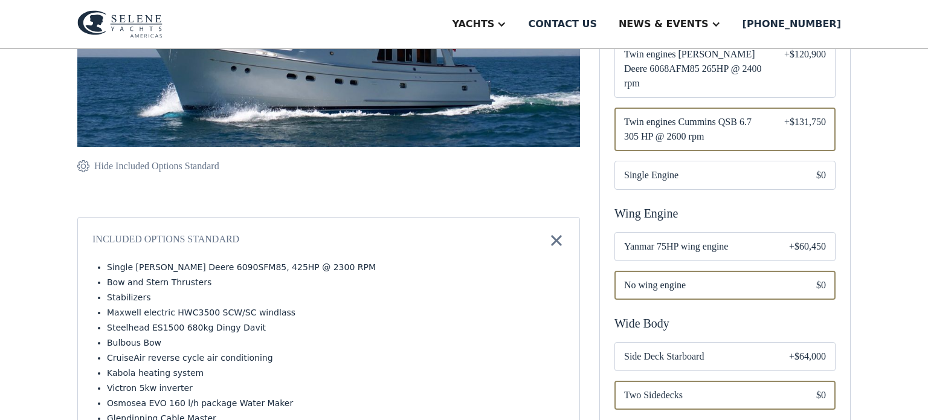
click at [678, 239] on span "Yanmar 75HP wing engine" at bounding box center [697, 246] width 146 height 14
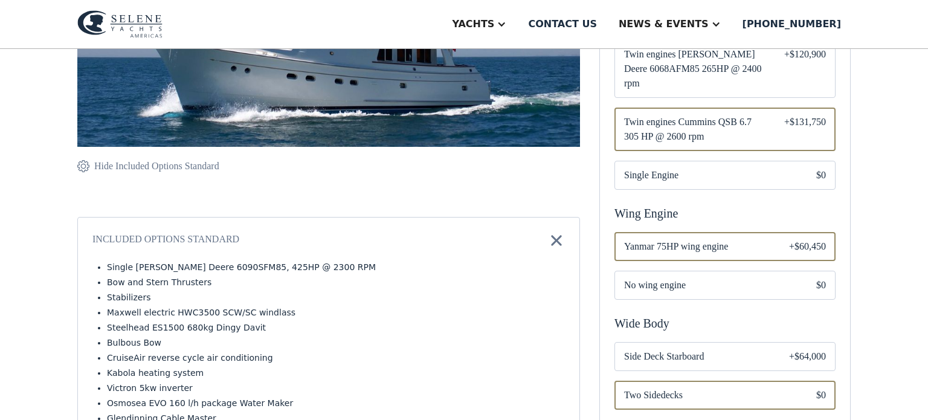
click at [678, 349] on span "Side Deck Starboard" at bounding box center [697, 356] width 146 height 14
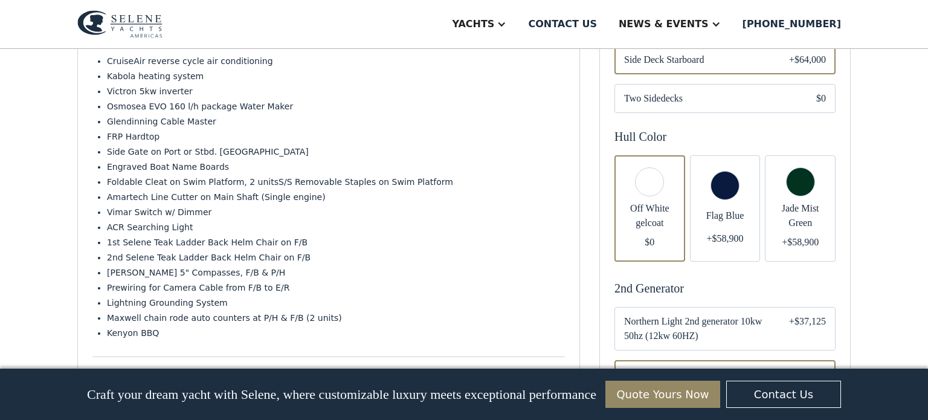
scroll to position [627, 0]
click at [724, 207] on span "Flag Blue" at bounding box center [724, 214] width 51 height 14
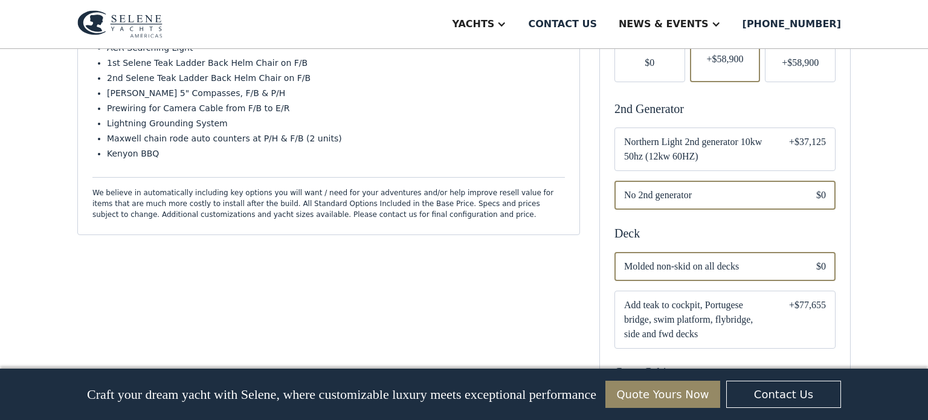
scroll to position [804, 0]
click at [733, 141] on span "Northern Light 2nd generator 10kw 50hz (12kw 60HZ)" at bounding box center [697, 149] width 146 height 29
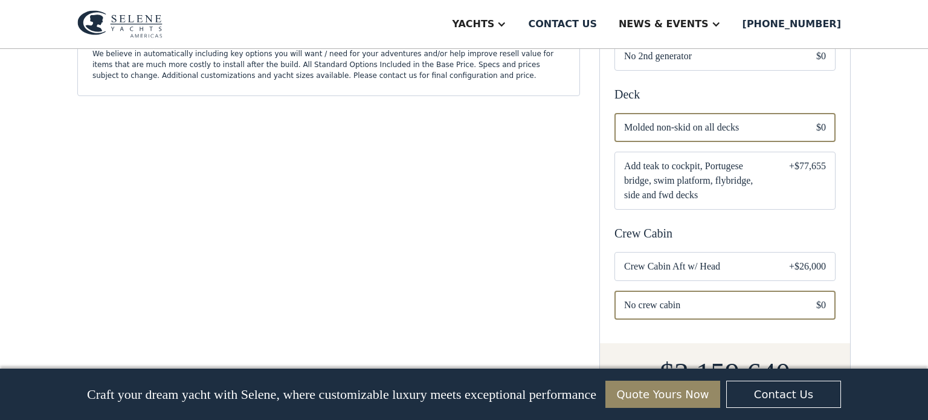
scroll to position [941, 0]
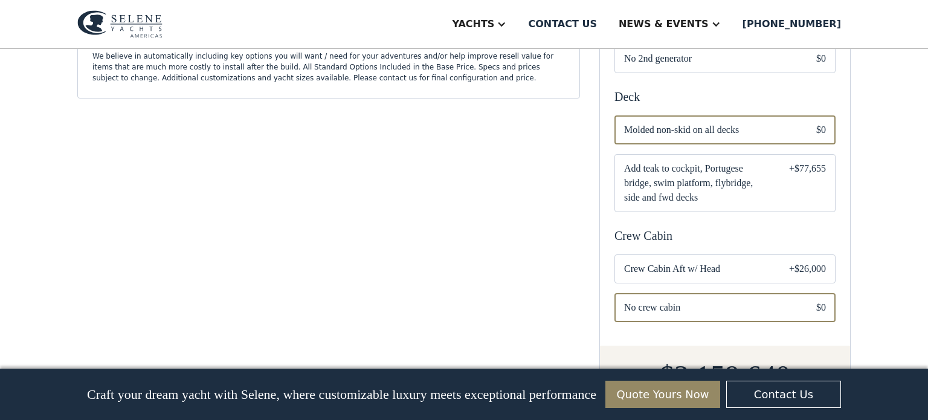
click at [721, 167] on span "Add teak to cockpit, Portugese bridge, swim platform, flybridge, side and fwd d…" at bounding box center [697, 182] width 146 height 43
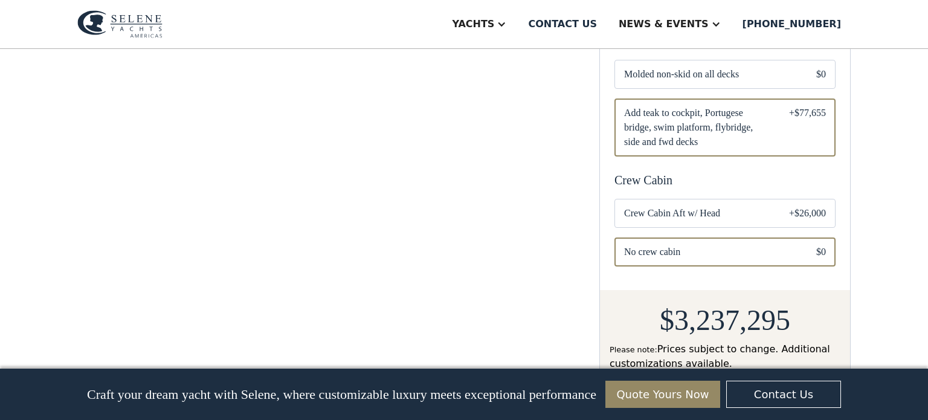
scroll to position [1058, 0]
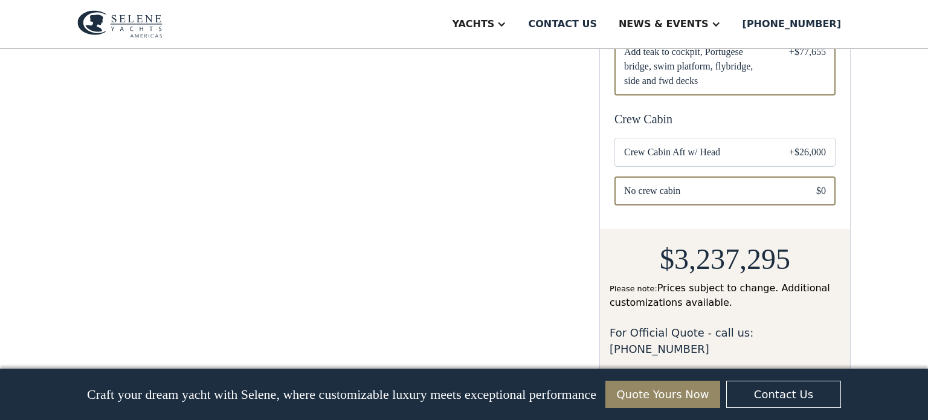
click at [721, 145] on span "Crew Cabin Aft w/ Head" at bounding box center [697, 152] width 146 height 14
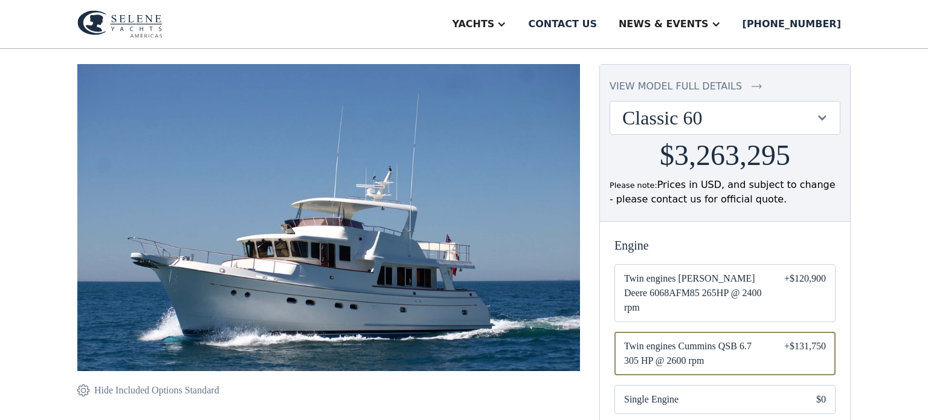
scroll to position [101, 0]
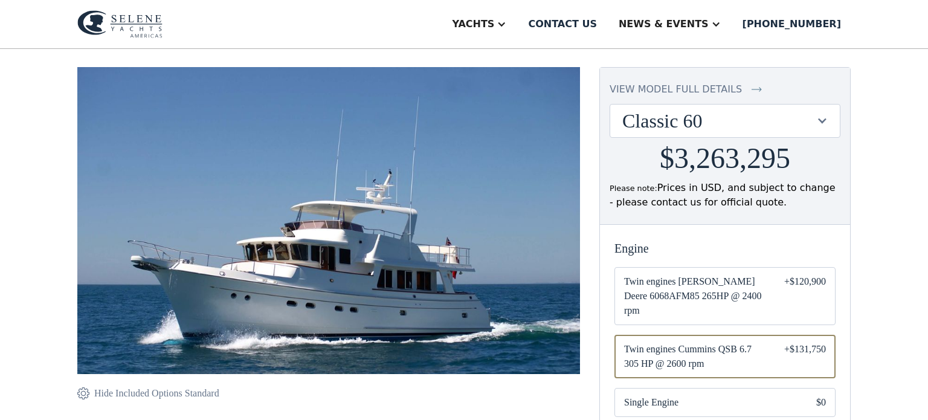
click at [717, 120] on div "Classic 60" at bounding box center [718, 120] width 193 height 23
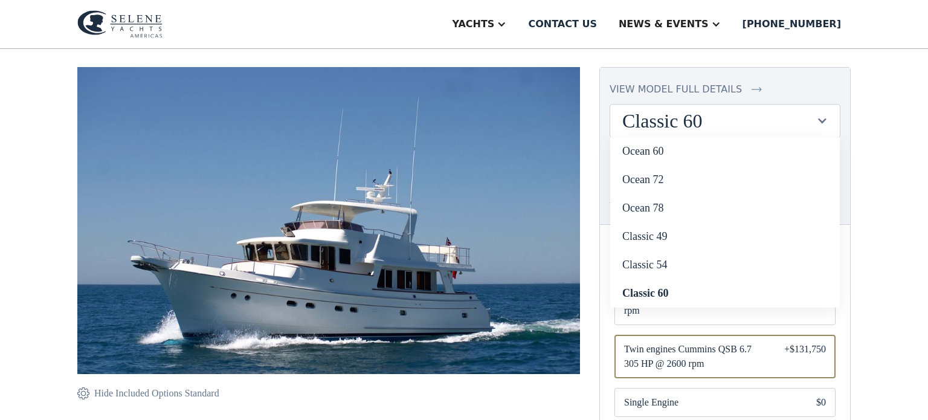
click at [711, 86] on div "view model full details" at bounding box center [675, 89] width 132 height 14
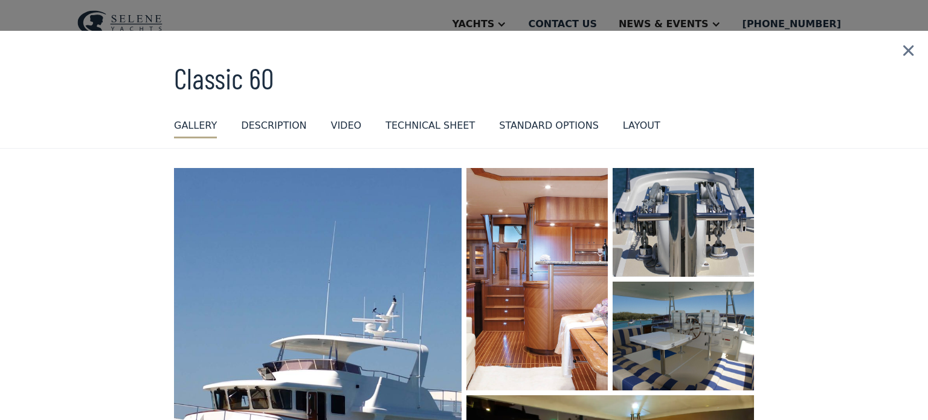
scroll to position [0, 0]
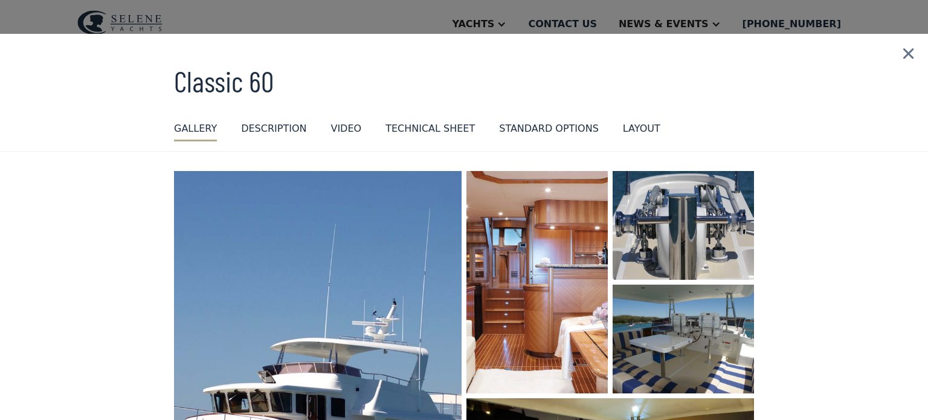
click at [907, 54] on img at bounding box center [907, 54] width 39 height 40
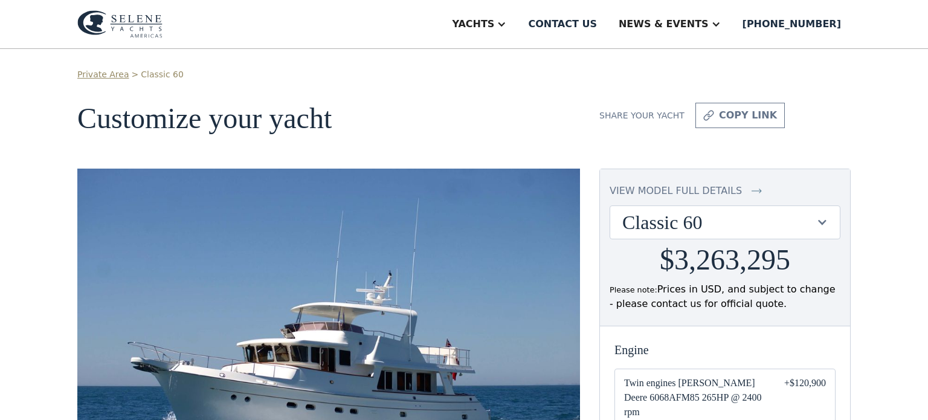
click at [725, 222] on div "Classic 60" at bounding box center [718, 222] width 193 height 23
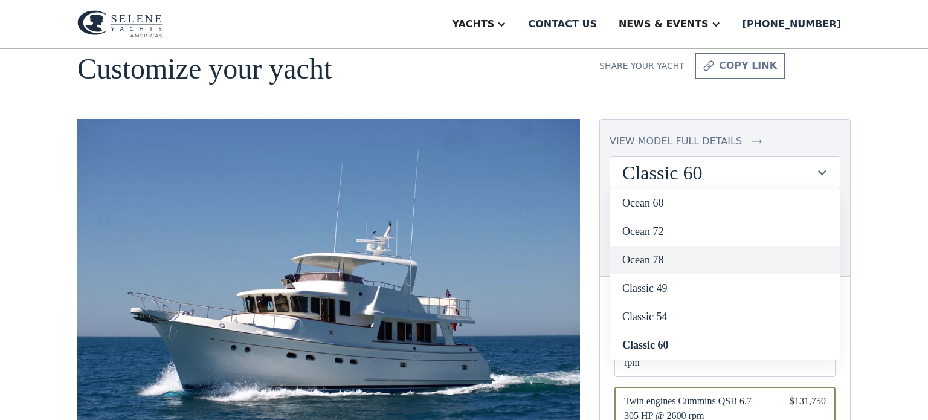
scroll to position [50, 0]
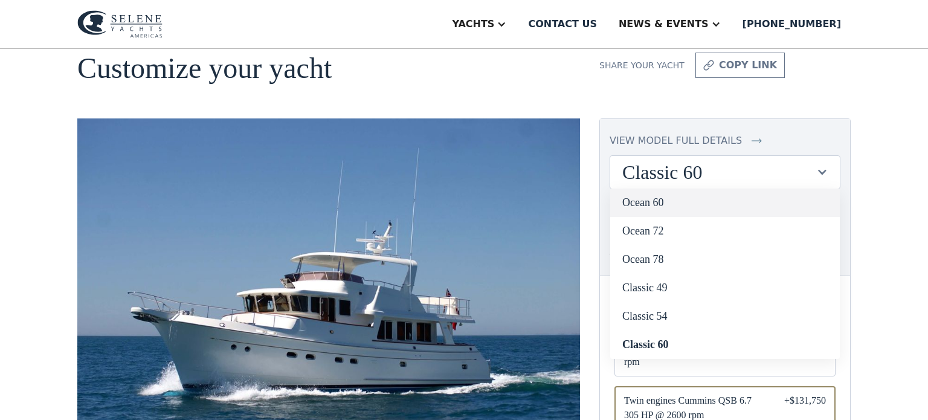
click at [655, 210] on link "Ocean 60" at bounding box center [725, 202] width 230 height 28
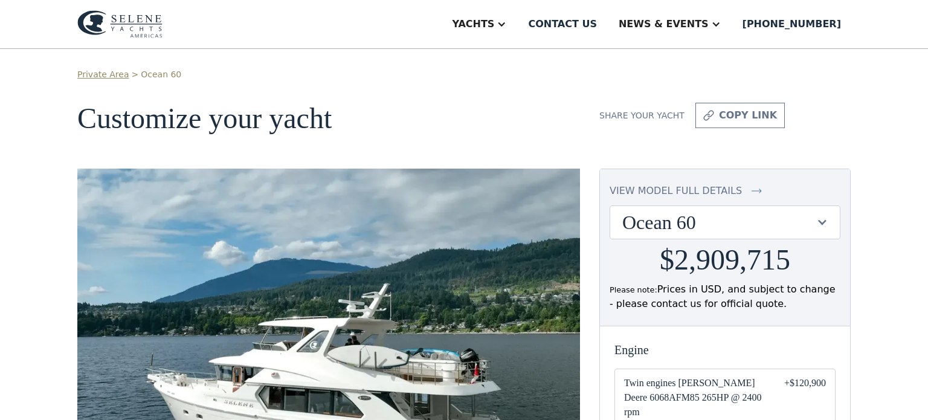
click at [820, 221] on div at bounding box center [821, 221] width 11 height 11
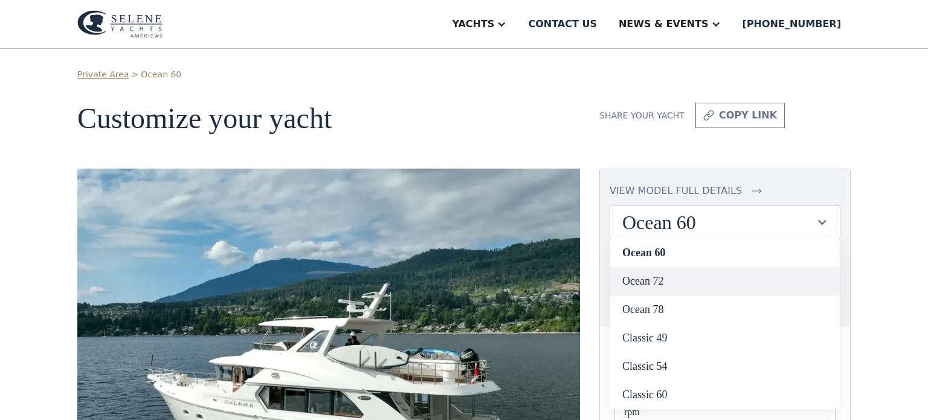
click at [653, 282] on link "Ocean 72" at bounding box center [725, 281] width 230 height 28
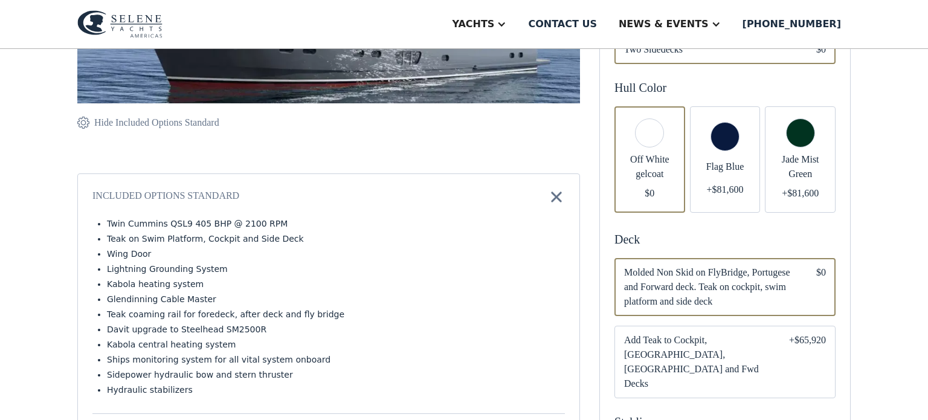
scroll to position [378, 0]
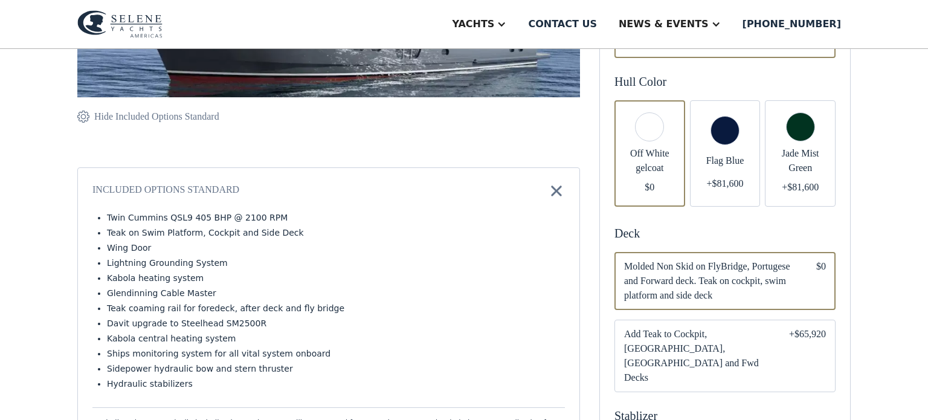
click at [728, 143] on div "Email Form" at bounding box center [725, 153] width 71 height 106
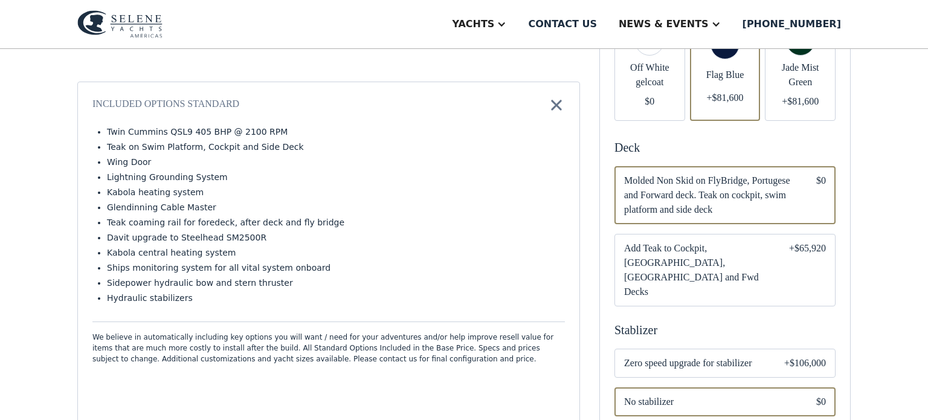
scroll to position [467, 0]
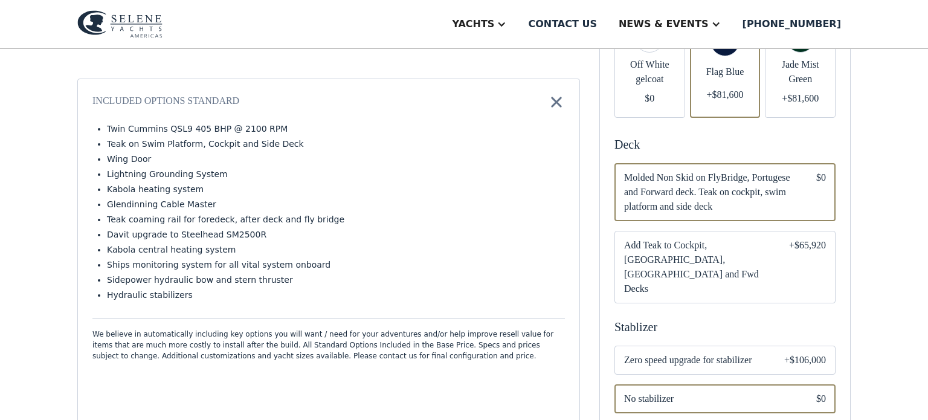
click at [716, 253] on span "Add Teak to Cockpit, [GEOGRAPHIC_DATA], [GEOGRAPHIC_DATA] and Fwd Decks" at bounding box center [697, 267] width 146 height 58
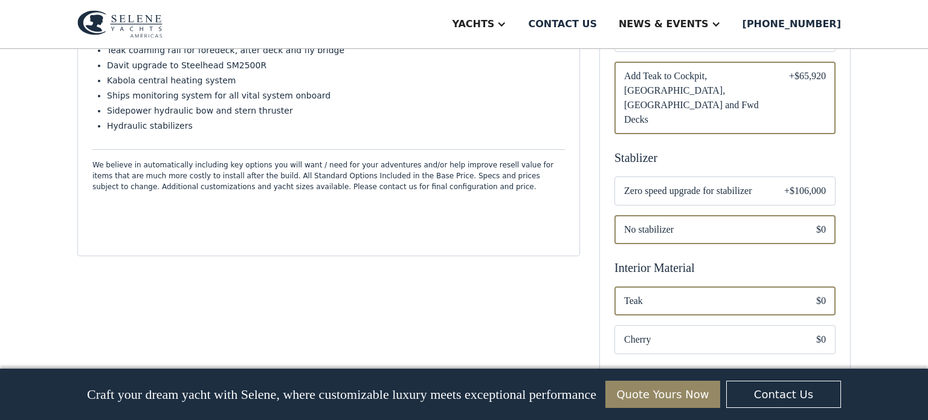
scroll to position [640, 0]
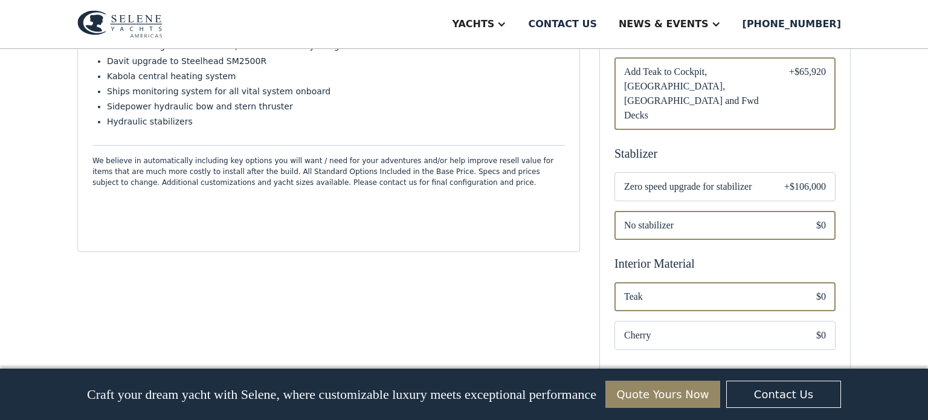
click at [714, 179] on span "Zero speed upgrade for stabilizer" at bounding box center [694, 186] width 141 height 14
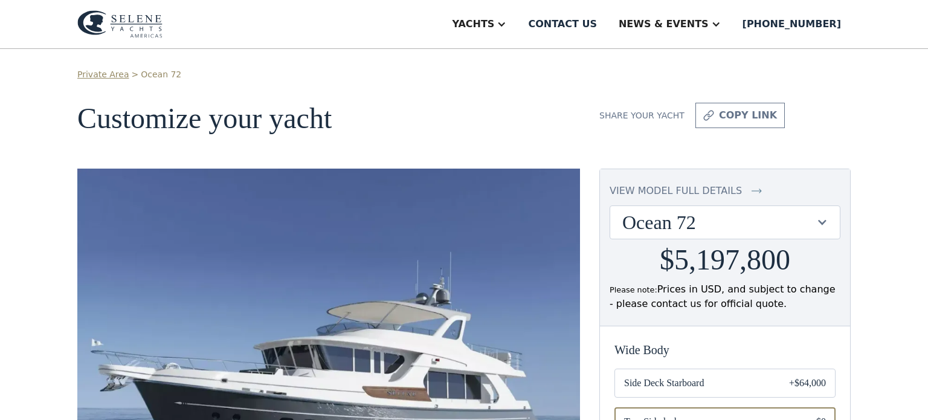
click at [824, 226] on div at bounding box center [821, 221] width 11 height 11
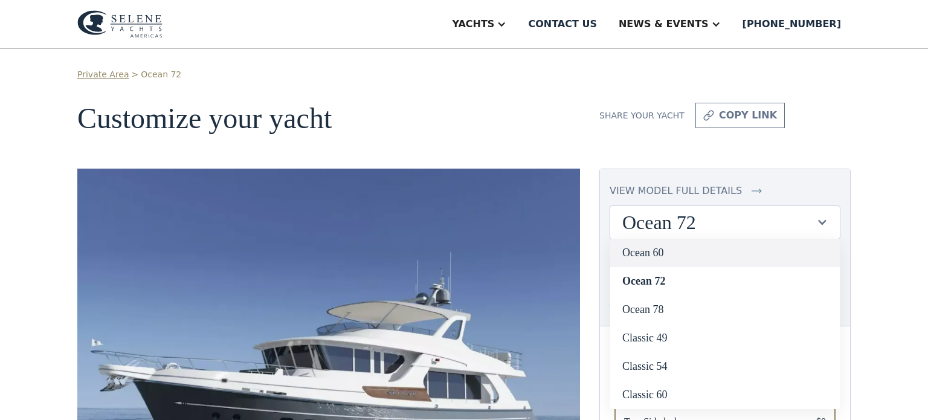
click at [647, 250] on link "Ocean 60" at bounding box center [725, 253] width 230 height 28
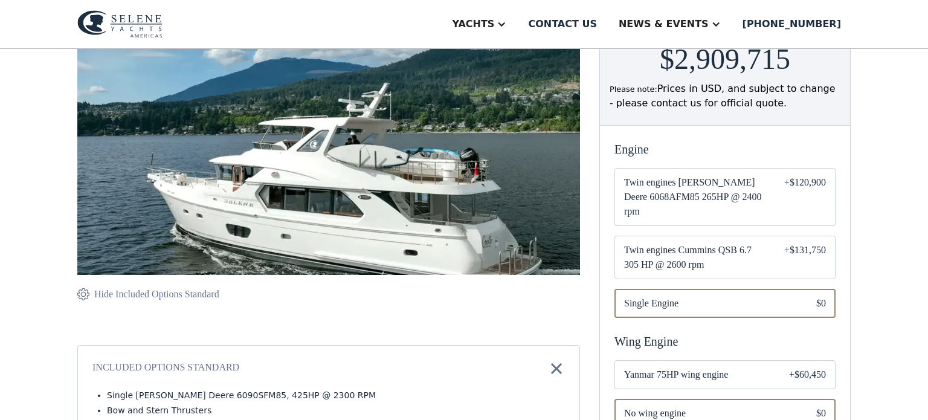
scroll to position [183, 0]
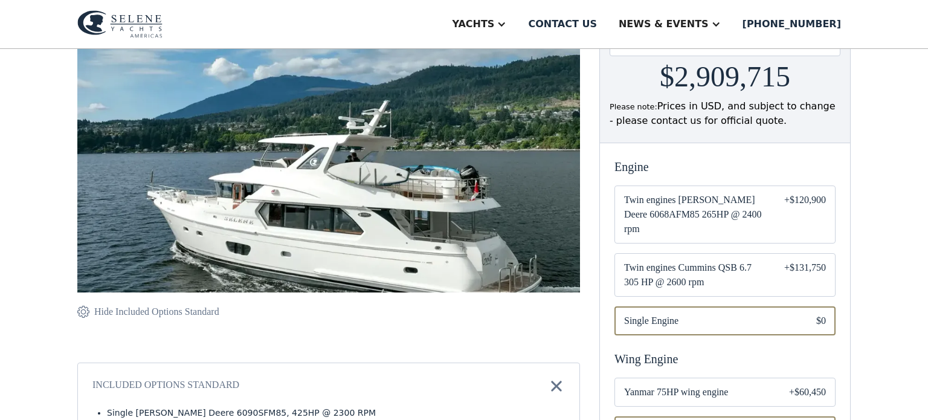
click at [705, 263] on span "Twin engines Cummins QSB 6.7 305 HP @ 2600 rpm" at bounding box center [694, 274] width 141 height 29
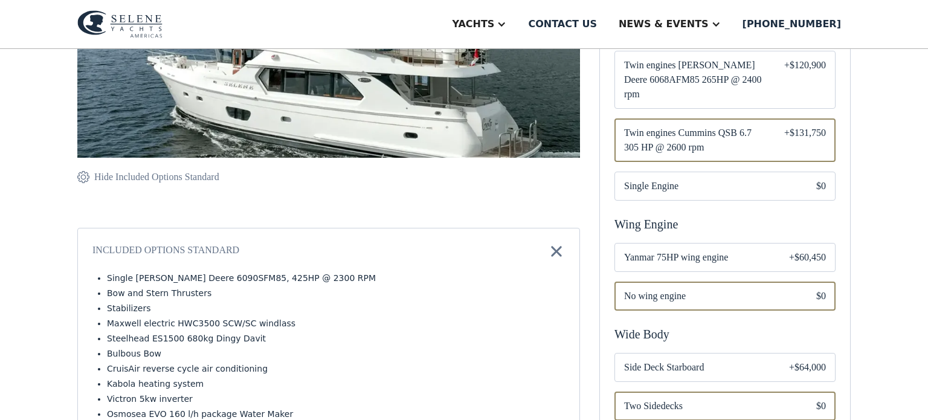
scroll to position [322, 0]
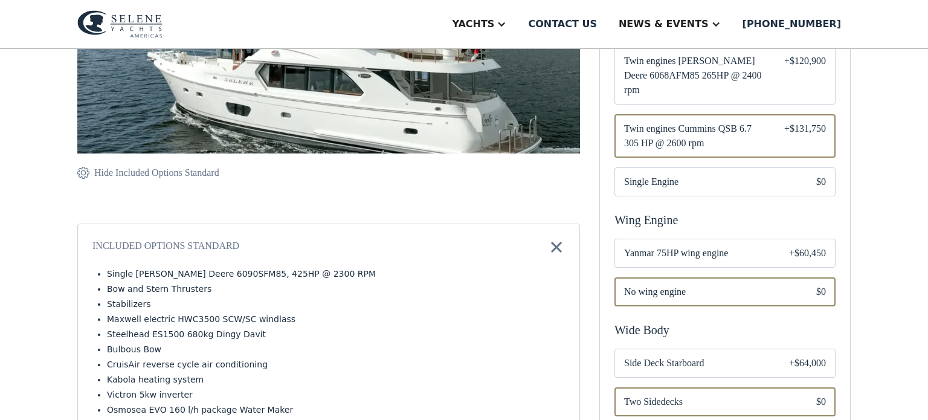
click at [702, 246] on span "Yanmar 75HP wing engine" at bounding box center [697, 253] width 146 height 14
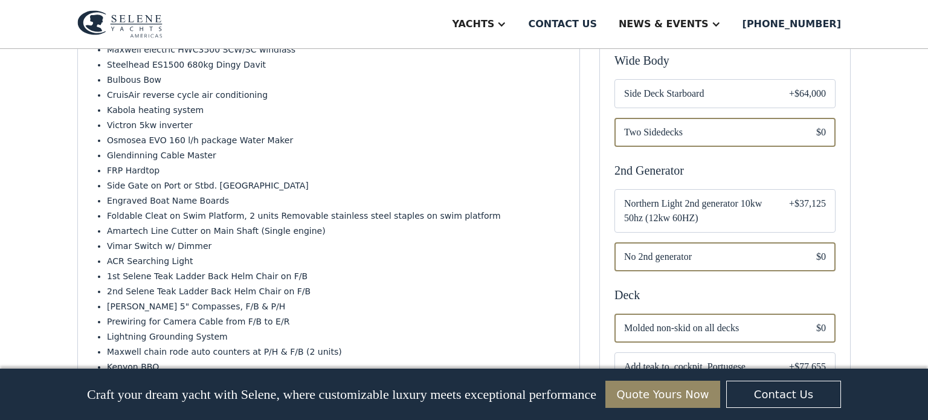
scroll to position [595, 0]
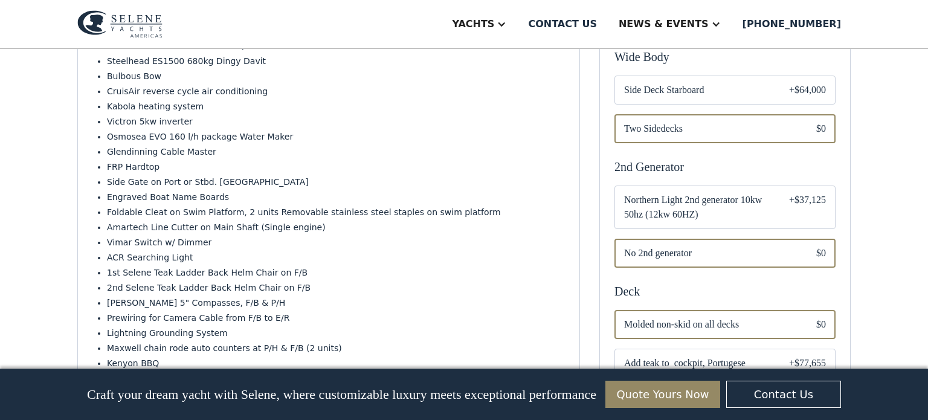
click at [701, 193] on span "Northern Light 2nd generator 10kw 50hz (12kw 60HZ)" at bounding box center [697, 207] width 146 height 29
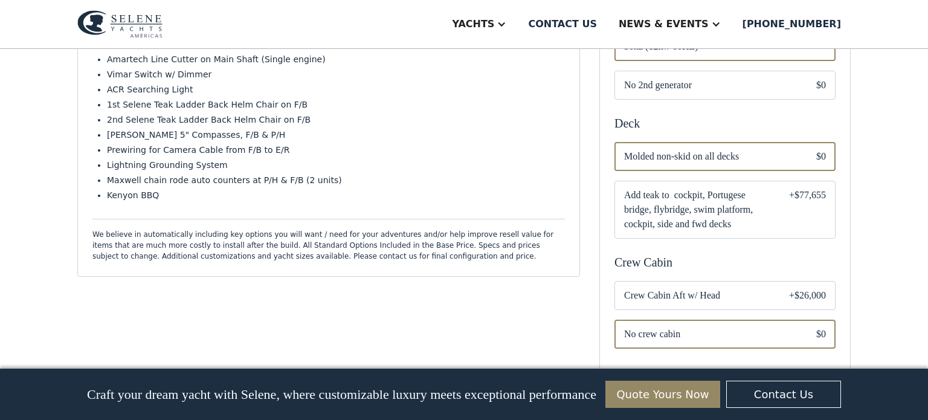
scroll to position [763, 0]
click at [701, 191] on span "Add teak to cockpit, Portugese bridge, flybridge, swim platform, cockpit, side …" at bounding box center [697, 208] width 146 height 43
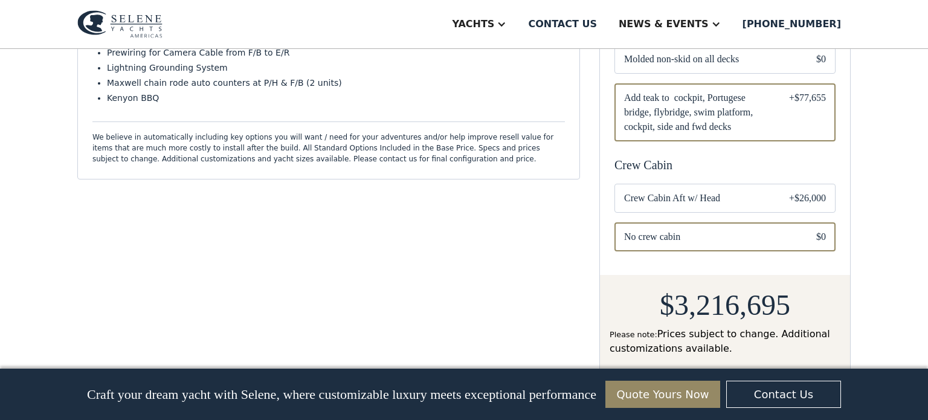
scroll to position [864, 0]
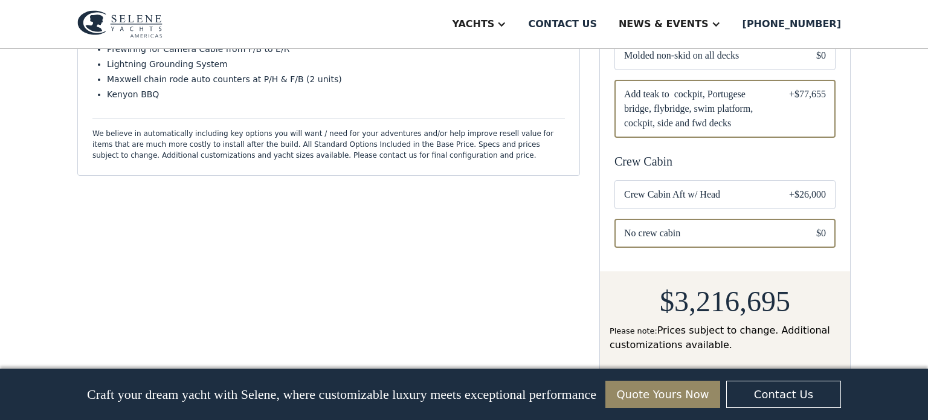
click at [700, 187] on span "Crew Cabin Aft w/ Head" at bounding box center [697, 194] width 146 height 14
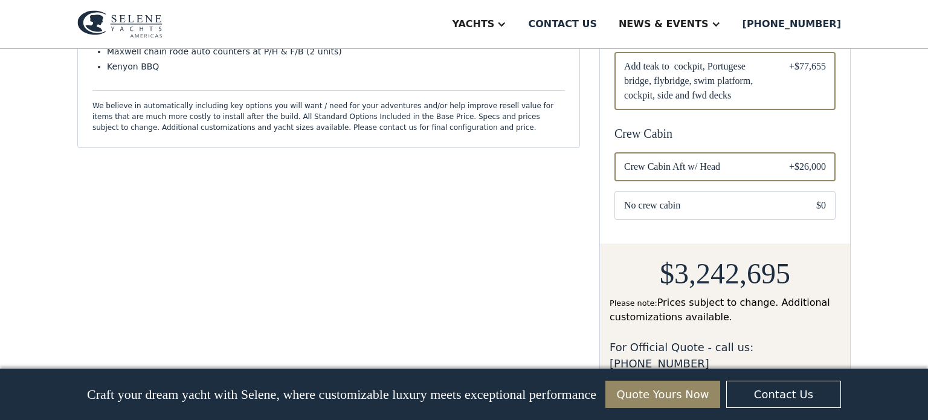
scroll to position [893, 0]
click at [700, 190] on div "Email Form" at bounding box center [724, 204] width 221 height 29
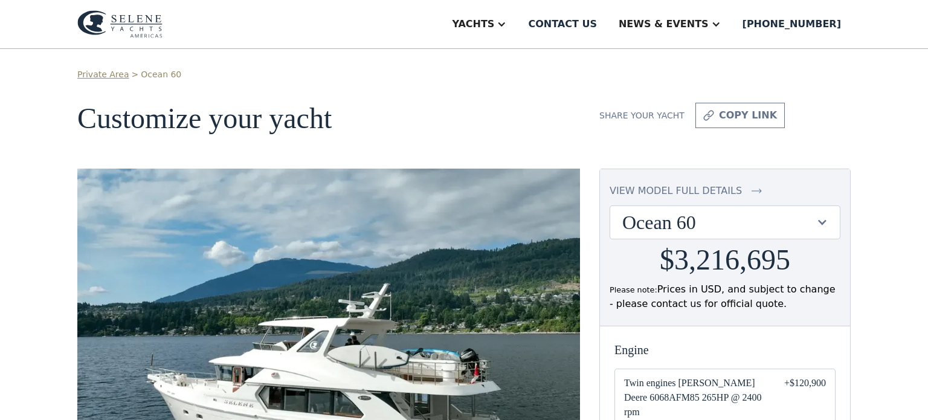
click at [692, 188] on div "view model full details" at bounding box center [675, 191] width 132 height 14
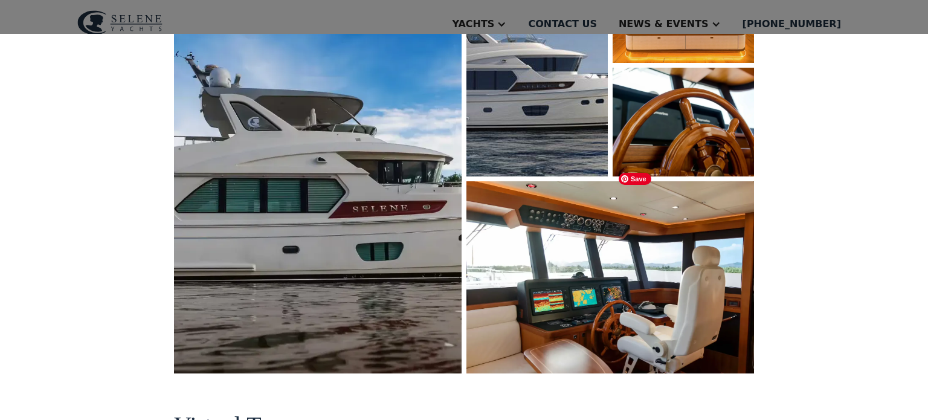
scroll to position [251, 0]
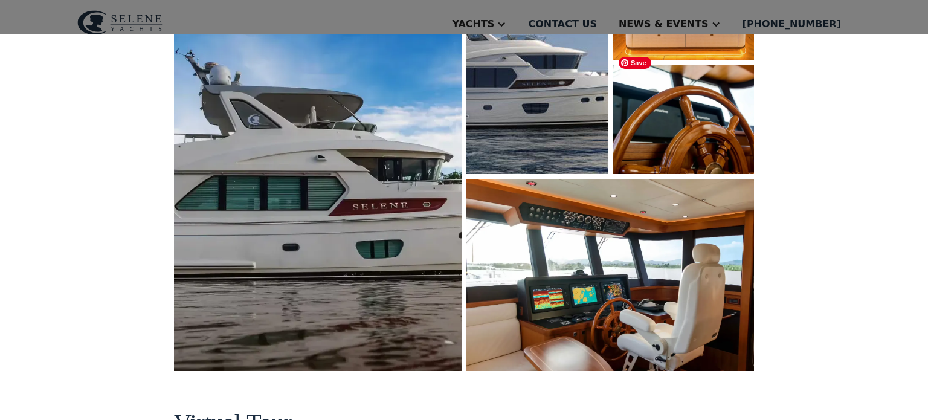
click at [657, 138] on img "open lightbox" at bounding box center [683, 119] width 150 height 115
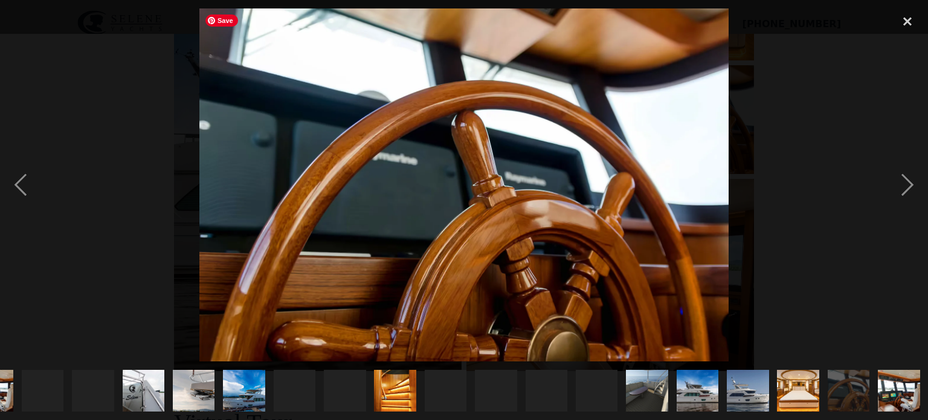
scroll to position [0, 239]
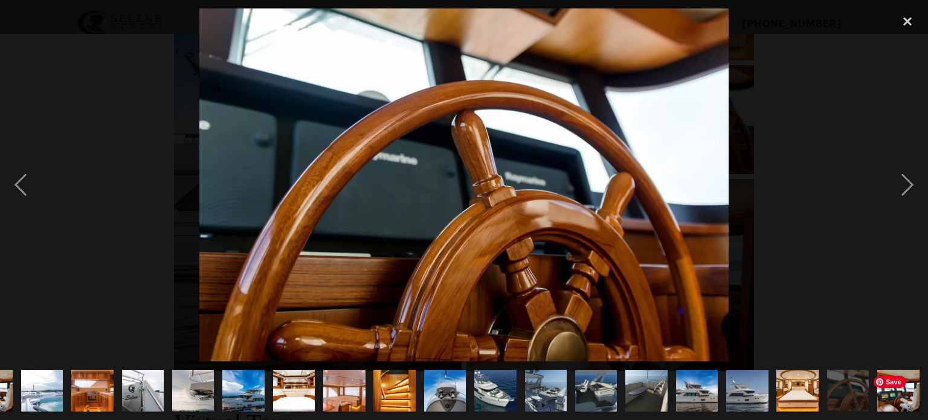
click at [900, 394] on img "show item 23 of 23" at bounding box center [898, 391] width 63 height 42
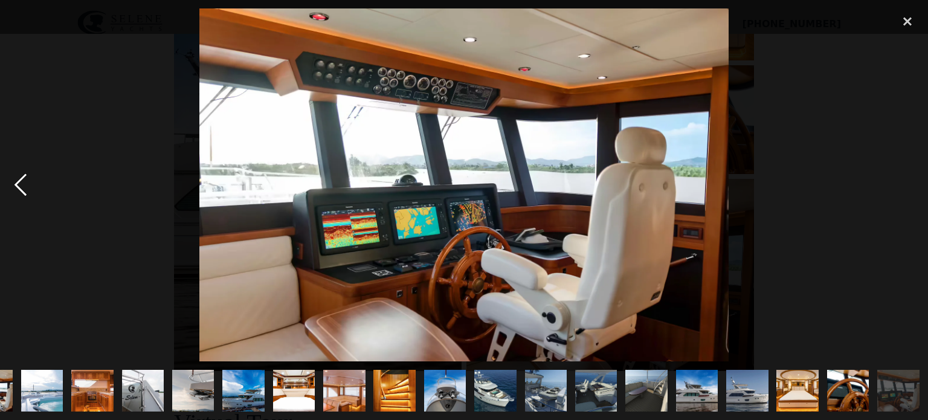
click at [18, 180] on div "previous image" at bounding box center [20, 184] width 41 height 353
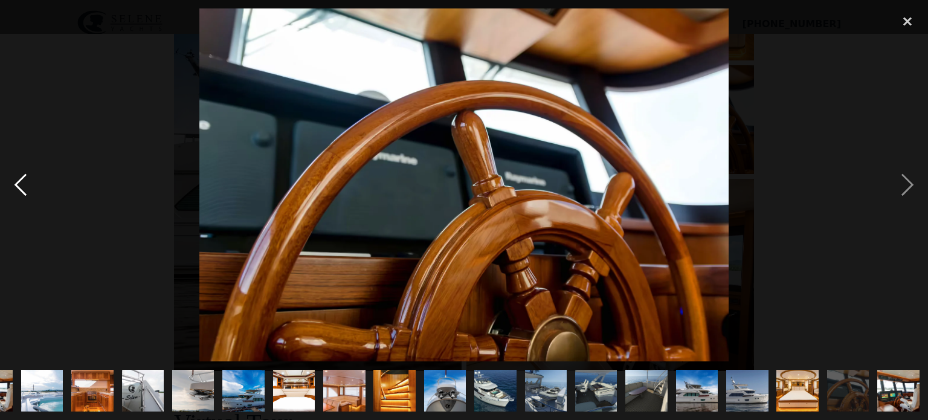
click at [18, 180] on div "previous image" at bounding box center [20, 184] width 41 height 353
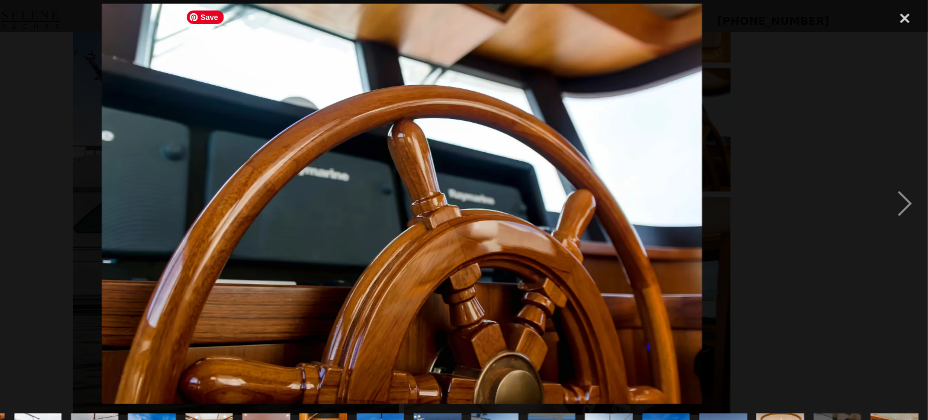
scroll to position [0, 0]
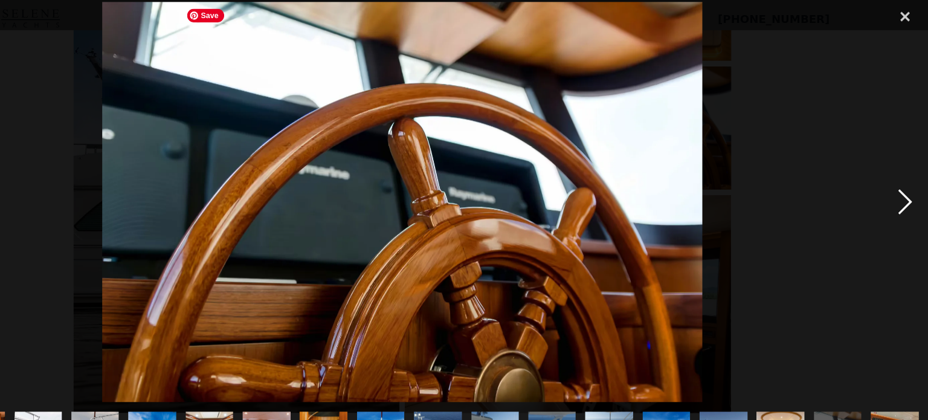
click at [908, 187] on div "next image" at bounding box center [907, 184] width 41 height 353
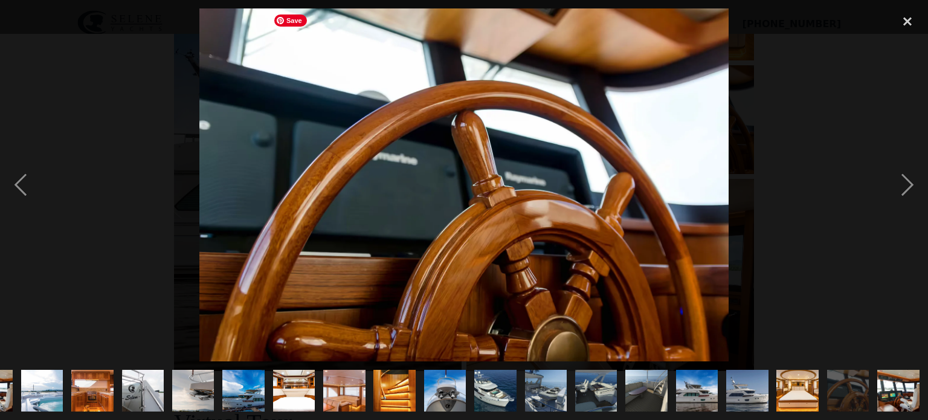
click at [795, 398] on img "show item 21 of 23" at bounding box center [797, 391] width 47 height 42
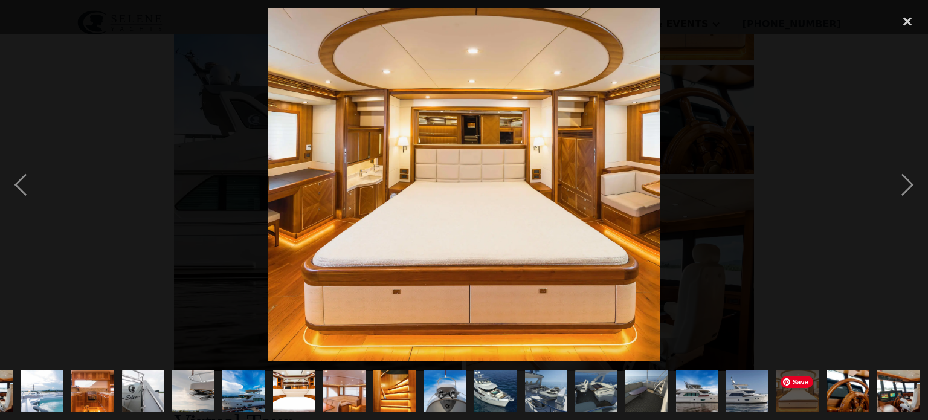
click at [745, 401] on img "show item 20 of 23" at bounding box center [747, 391] width 81 height 42
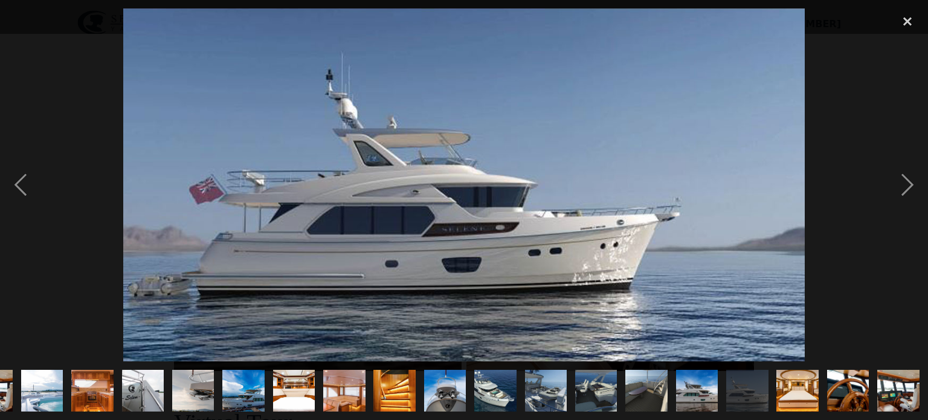
click at [696, 399] on img "show item 19 of 23" at bounding box center [696, 391] width 65 height 42
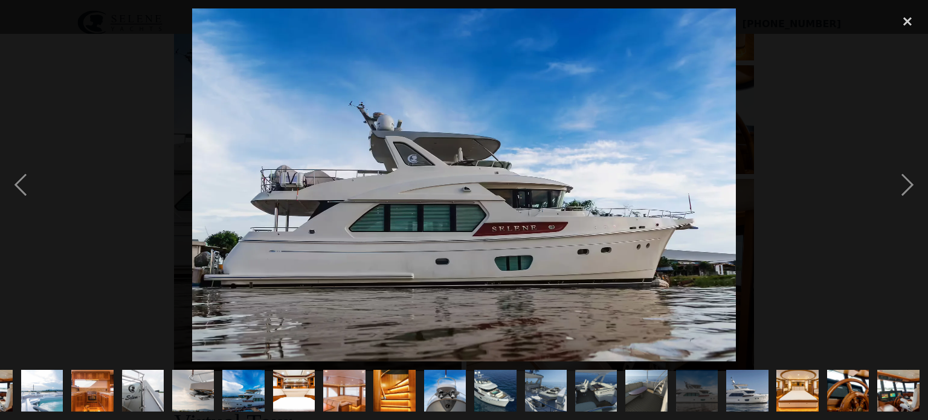
click at [655, 391] on img "show item 18 of 23" at bounding box center [646, 391] width 81 height 42
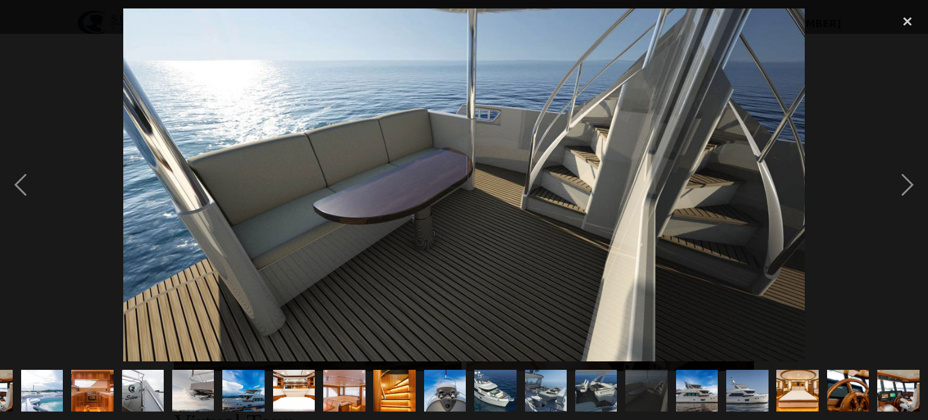
click at [704, 397] on img "show item 19 of 23" at bounding box center [696, 391] width 65 height 42
click at [696, 394] on img "show item 19 of 23" at bounding box center [696, 391] width 65 height 42
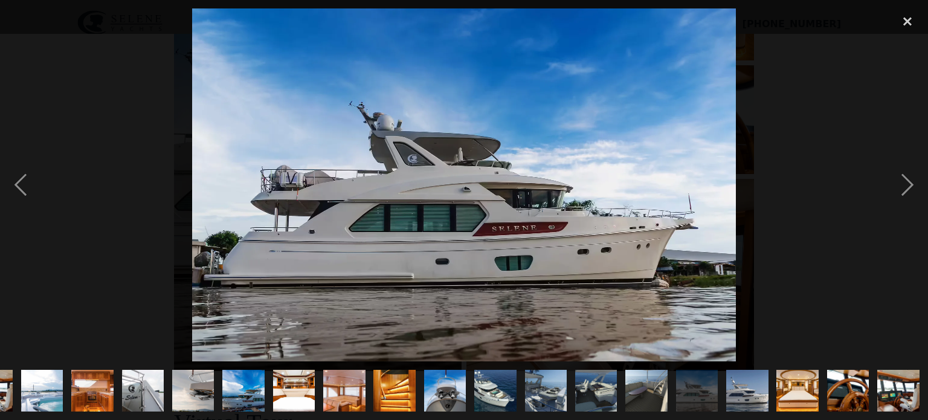
click at [646, 399] on img "show item 18 of 23" at bounding box center [646, 391] width 81 height 42
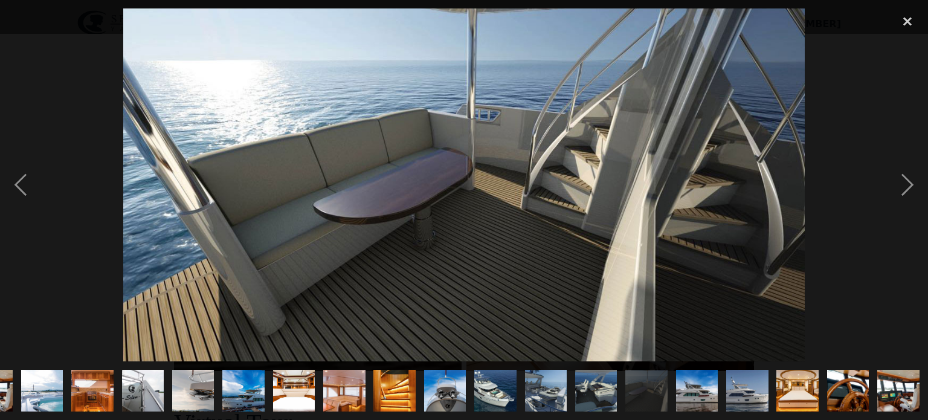
click at [589, 389] on img "show item 17 of 23" at bounding box center [595, 391] width 81 height 42
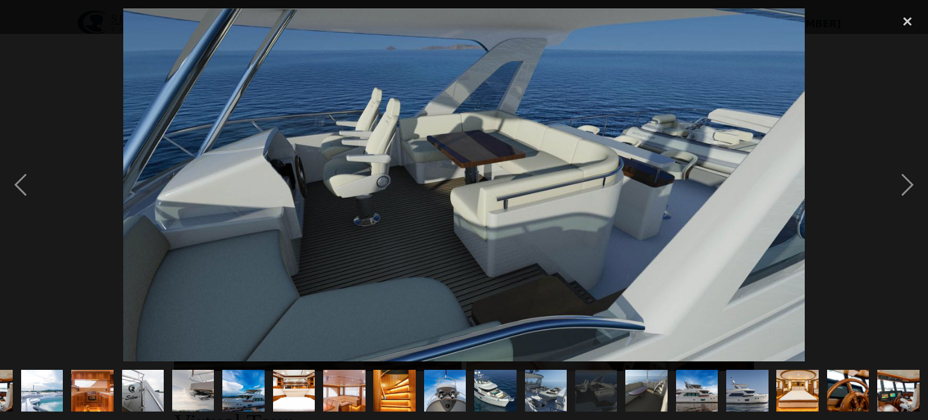
click at [542, 397] on img "show item 16 of 23" at bounding box center [545, 391] width 81 height 42
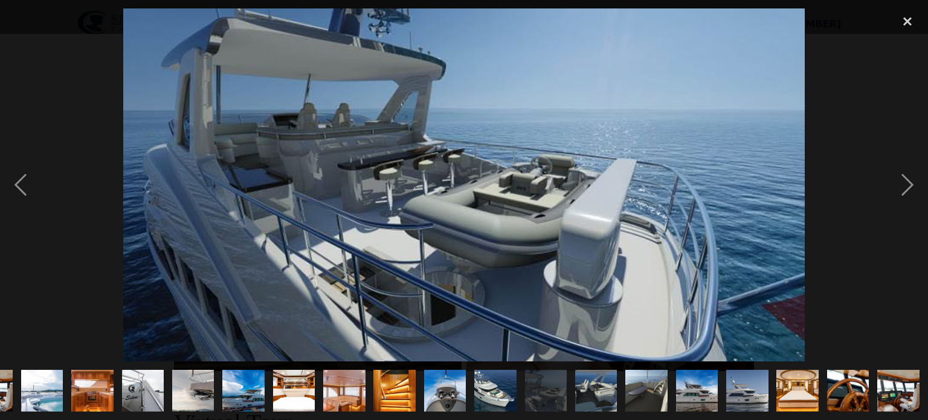
click at [744, 396] on img "show item 20 of 23" at bounding box center [747, 391] width 81 height 42
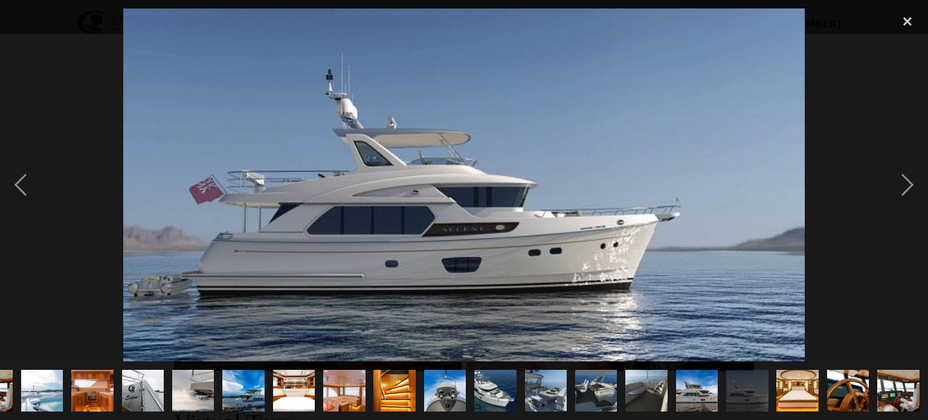
click at [691, 389] on img "show item 19 of 23" at bounding box center [696, 391] width 65 height 42
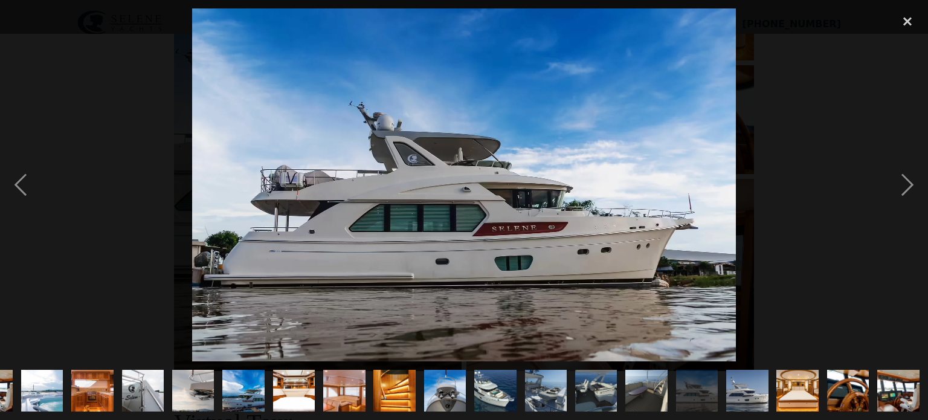
click at [651, 399] on img "show item 18 of 23" at bounding box center [646, 391] width 81 height 42
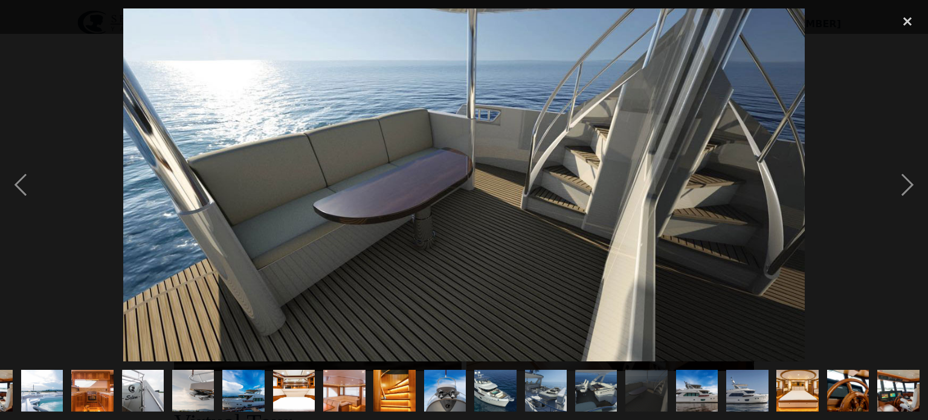
click at [589, 393] on img "show item 17 of 23" at bounding box center [595, 391] width 81 height 42
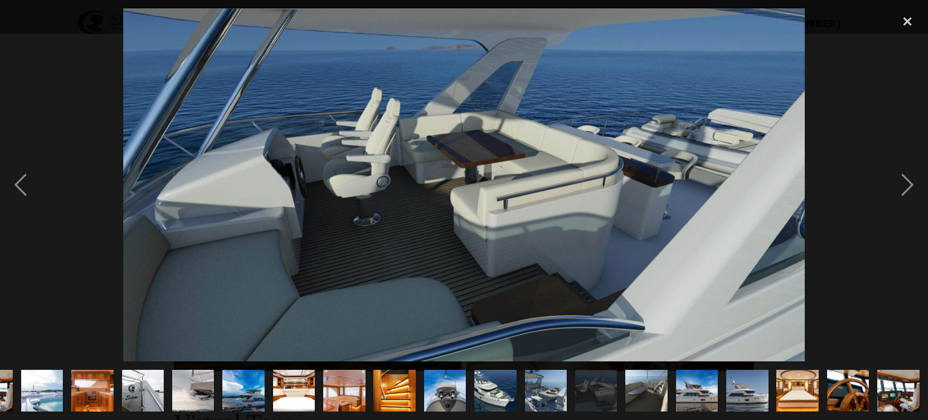
click at [542, 393] on img "show item 16 of 23" at bounding box center [545, 391] width 81 height 42
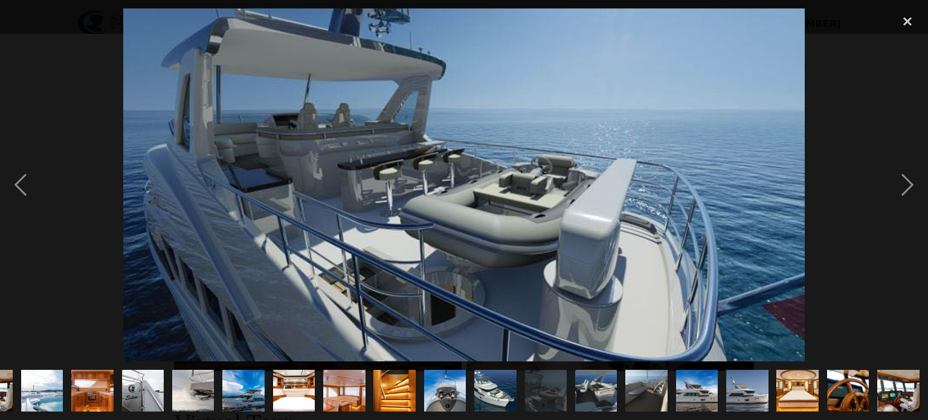
click at [489, 393] on img "show item 15 of 23" at bounding box center [495, 391] width 81 height 42
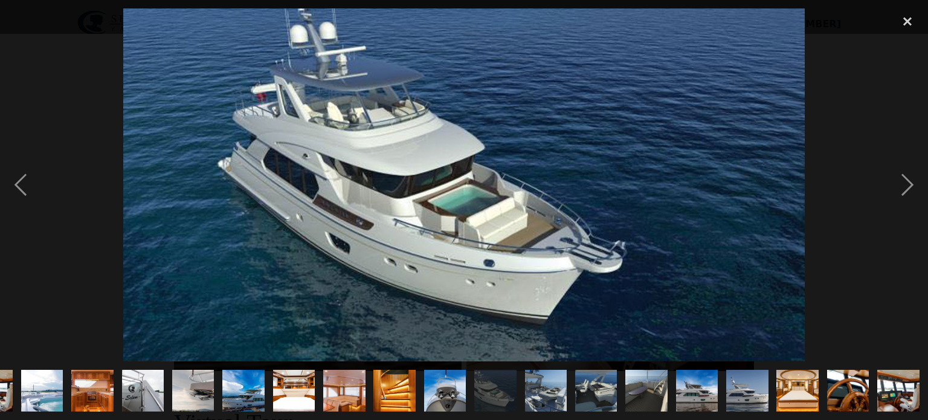
click at [449, 396] on img "show item 14 of 23" at bounding box center [445, 390] width 42 height 63
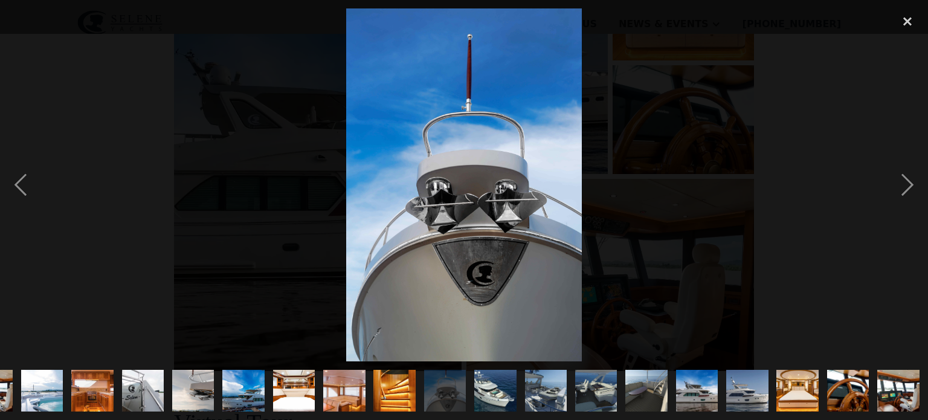
click at [396, 391] on img "show item 13 of 23" at bounding box center [394, 390] width 42 height 63
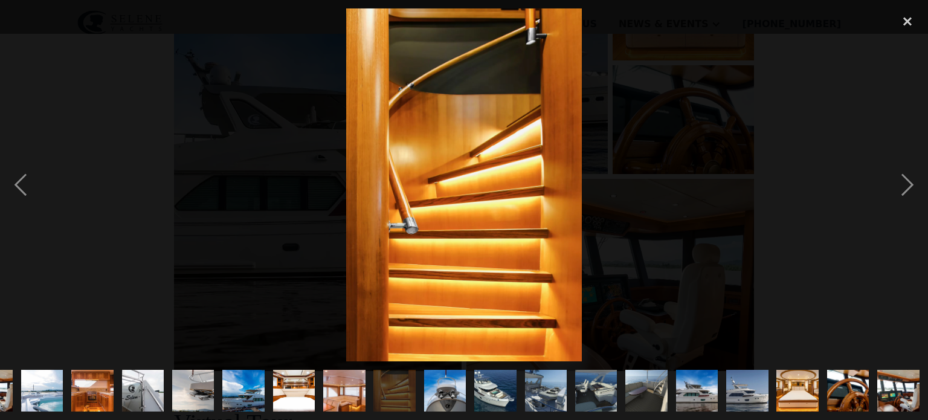
click at [339, 393] on img "show item 12 of 23" at bounding box center [344, 391] width 63 height 42
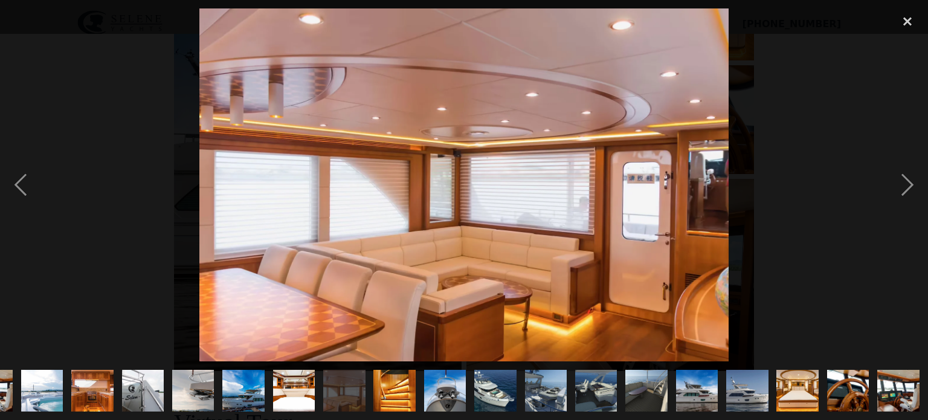
click at [391, 397] on img "show item 13 of 23" at bounding box center [394, 390] width 42 height 63
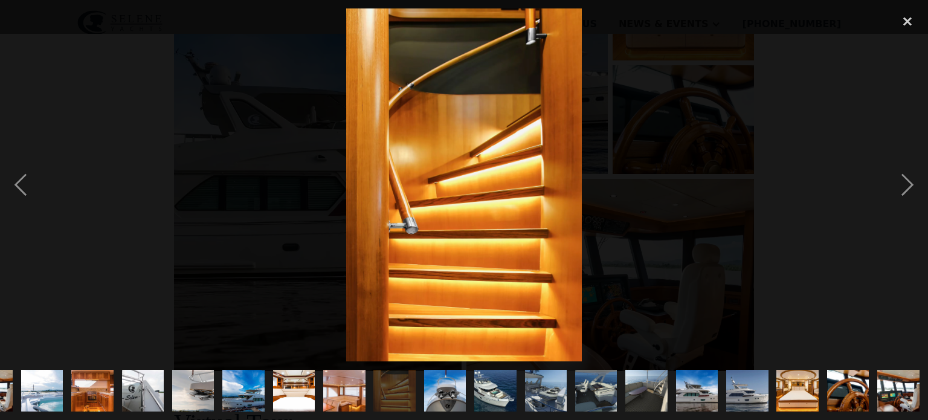
click at [352, 394] on img "show item 12 of 23" at bounding box center [344, 391] width 63 height 42
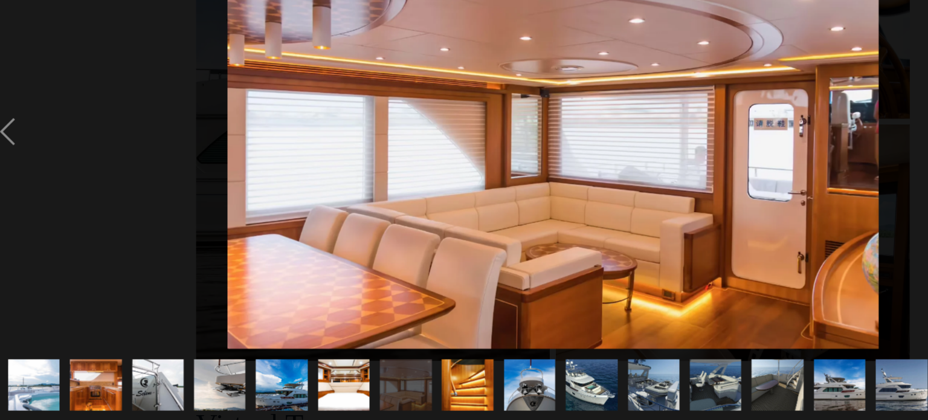
click at [293, 387] on img "show item 11 of 23" at bounding box center [293, 391] width 63 height 42
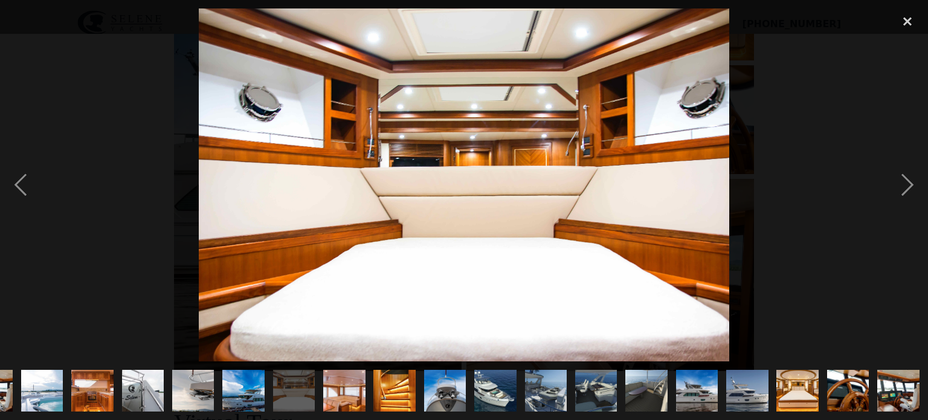
click at [239, 396] on img "show item 10 of 23" at bounding box center [244, 391] width 68 height 42
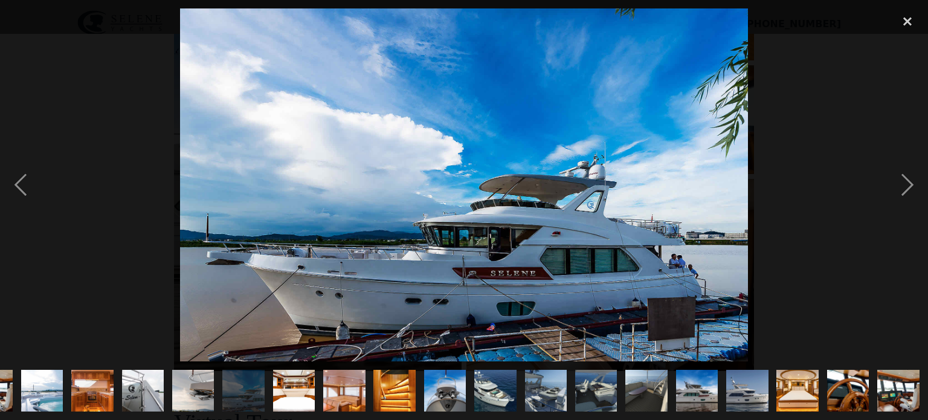
click at [190, 394] on img "show item 9 of 23" at bounding box center [193, 391] width 63 height 42
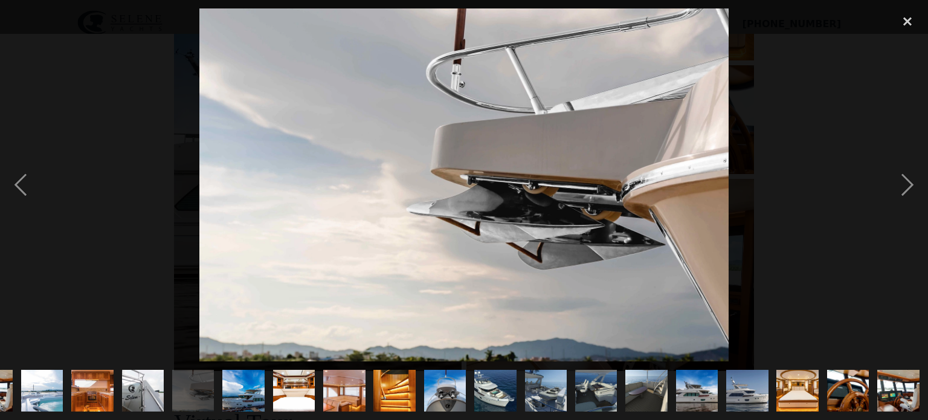
click at [144, 397] on img "show item 8 of 23" at bounding box center [142, 391] width 63 height 42
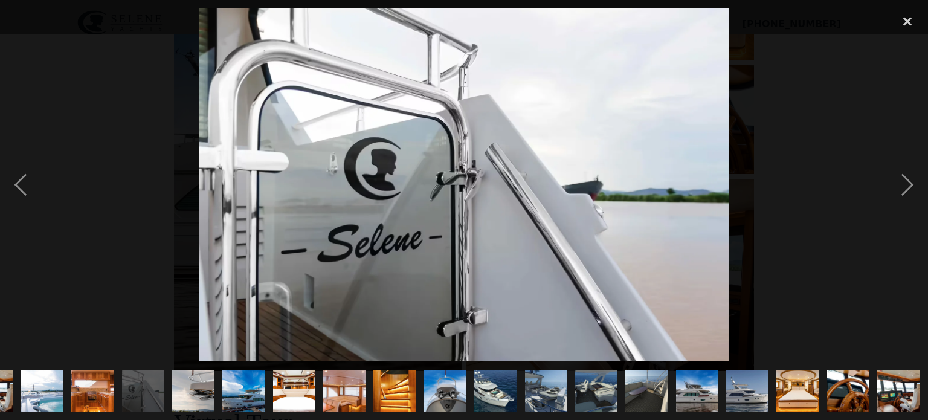
click at [87, 396] on img "show item 7 of 23" at bounding box center [92, 391] width 63 height 42
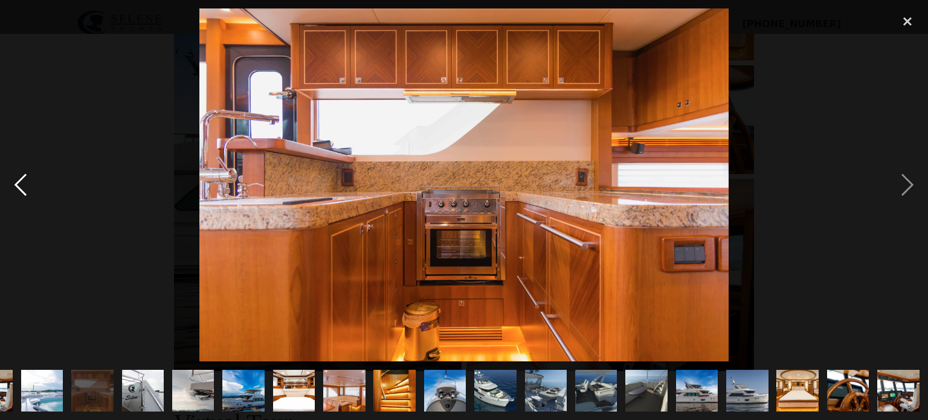
click at [21, 179] on div "previous image" at bounding box center [20, 184] width 41 height 353
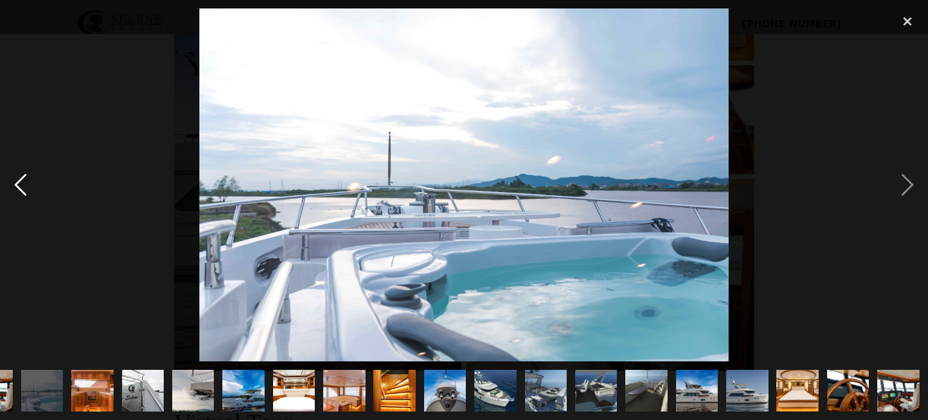
click at [21, 179] on div "previous image" at bounding box center [20, 184] width 41 height 353
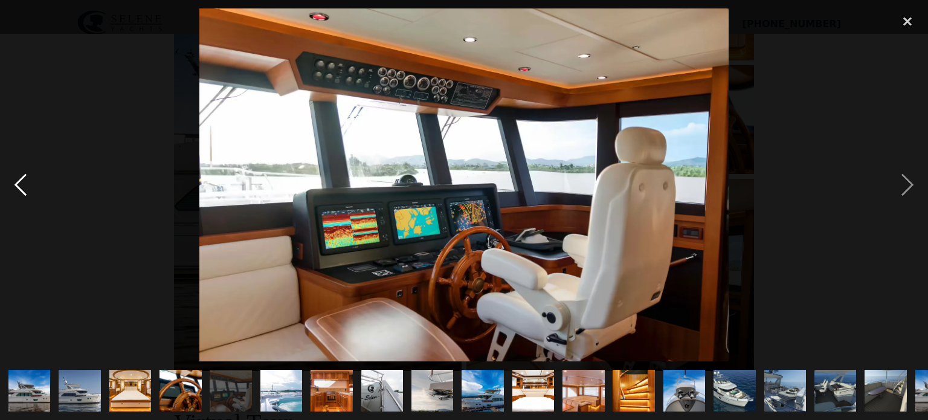
click at [21, 179] on div "previous image" at bounding box center [20, 184] width 41 height 353
